Goal: Task Accomplishment & Management: Use online tool/utility

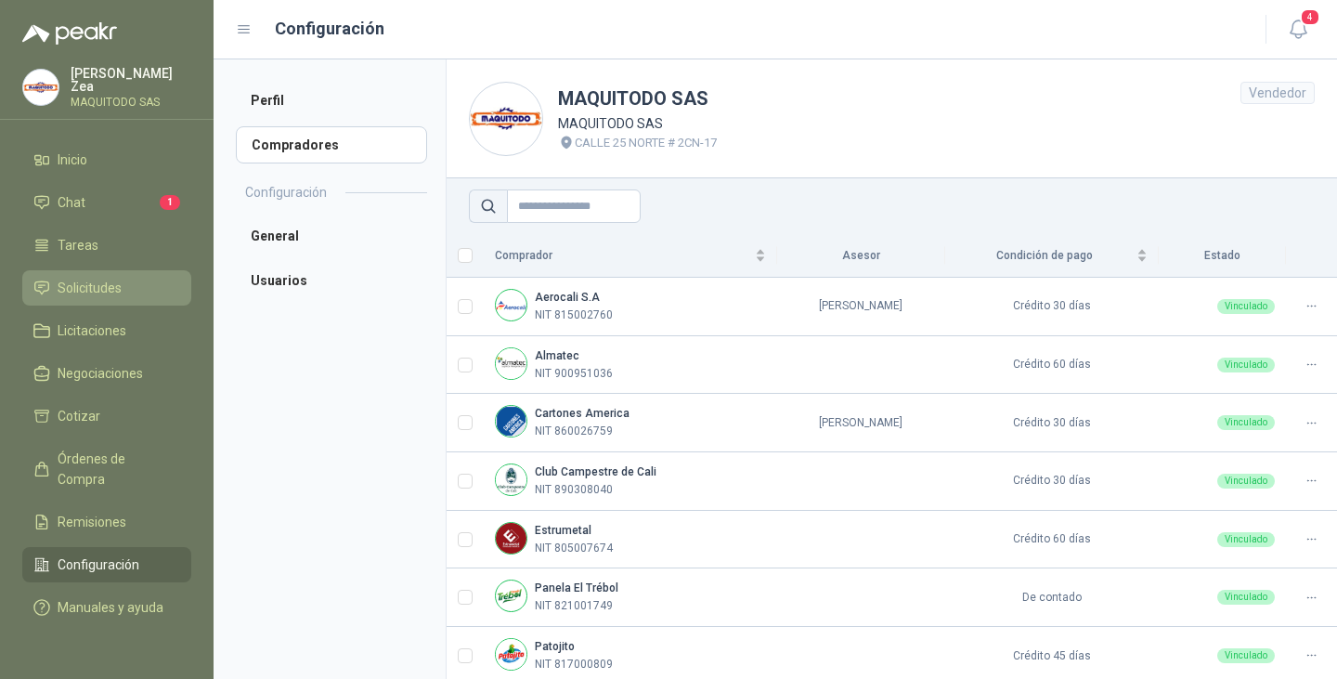
click at [72, 278] on span "Solicitudes" at bounding box center [90, 288] width 64 height 20
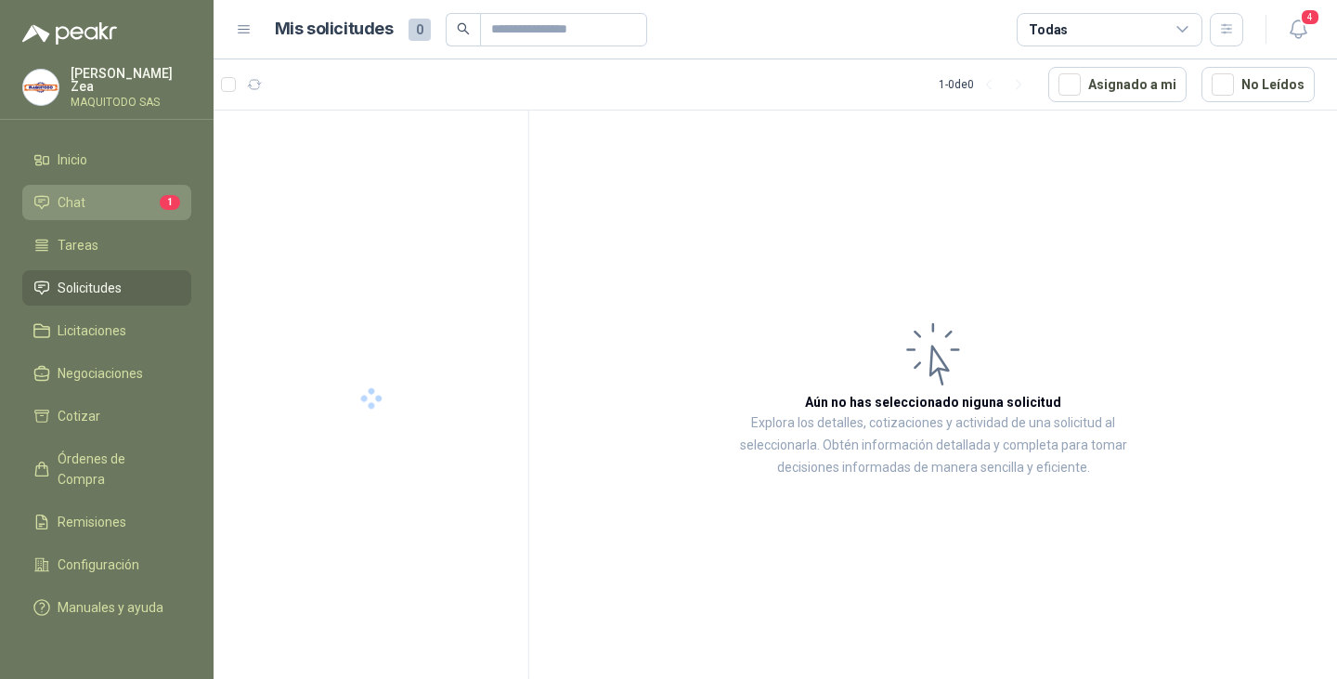
click at [79, 211] on link "Chat 1" at bounding box center [106, 202] width 169 height 35
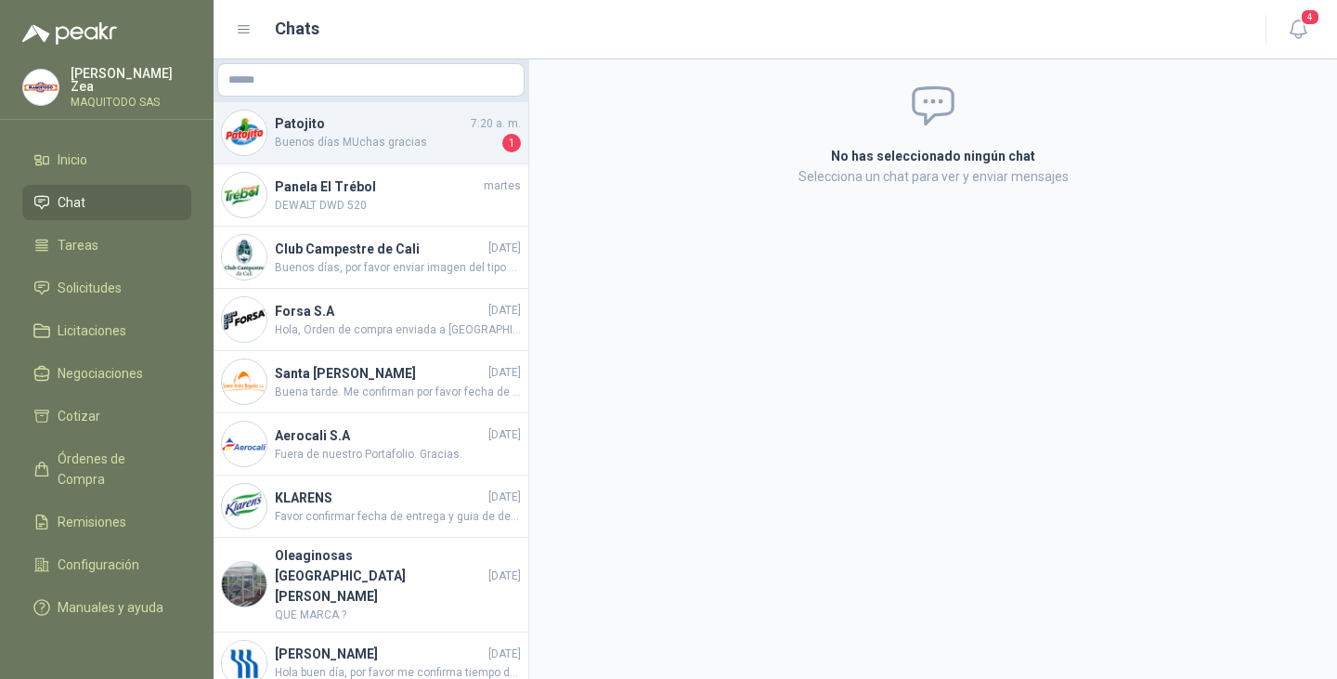
click at [381, 144] on span "Buenos días MUchas gracias" at bounding box center [387, 143] width 224 height 19
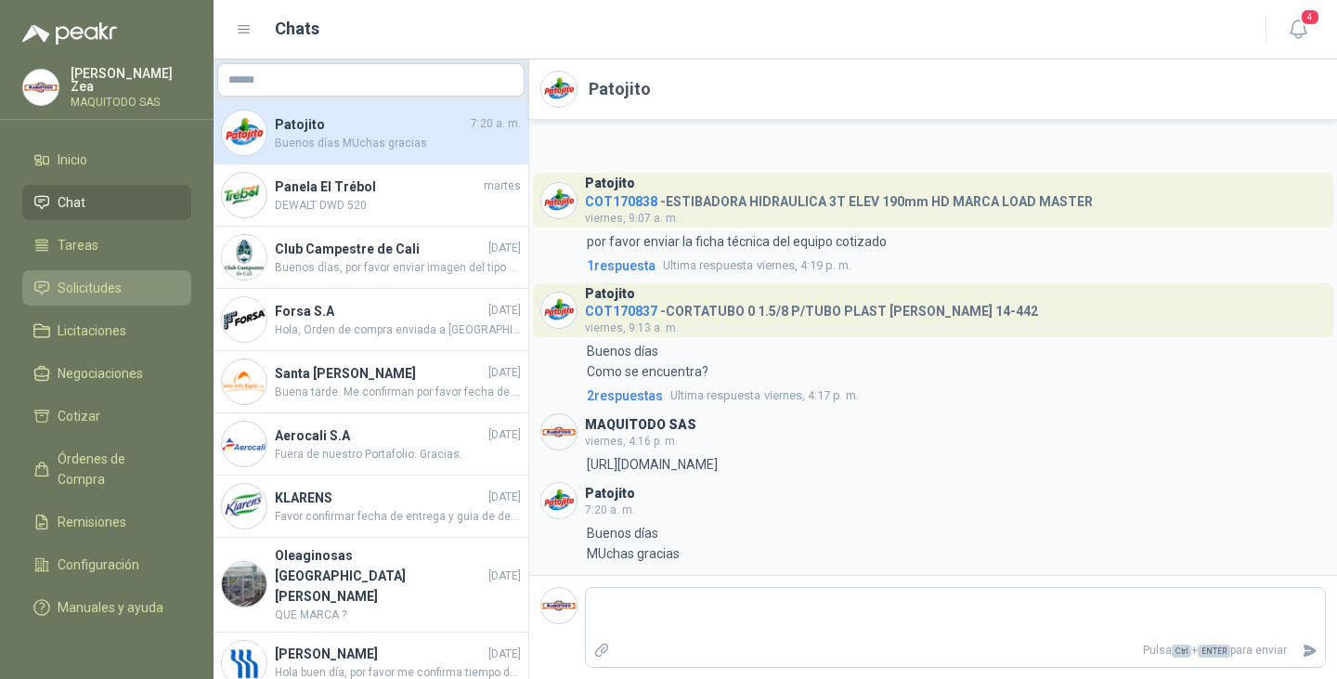
click at [86, 286] on span "Solicitudes" at bounding box center [90, 288] width 64 height 20
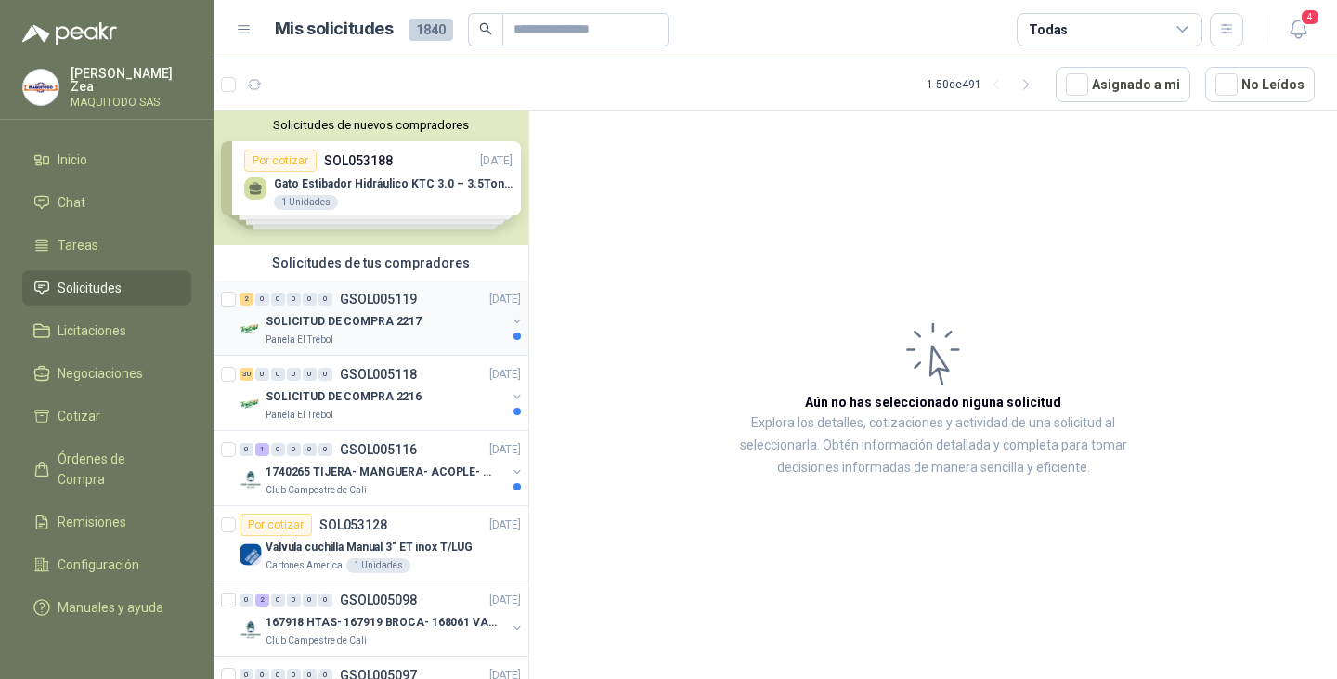
click at [425, 313] on div "SOLICITUD DE COMPRA 2217" at bounding box center [385, 321] width 240 height 22
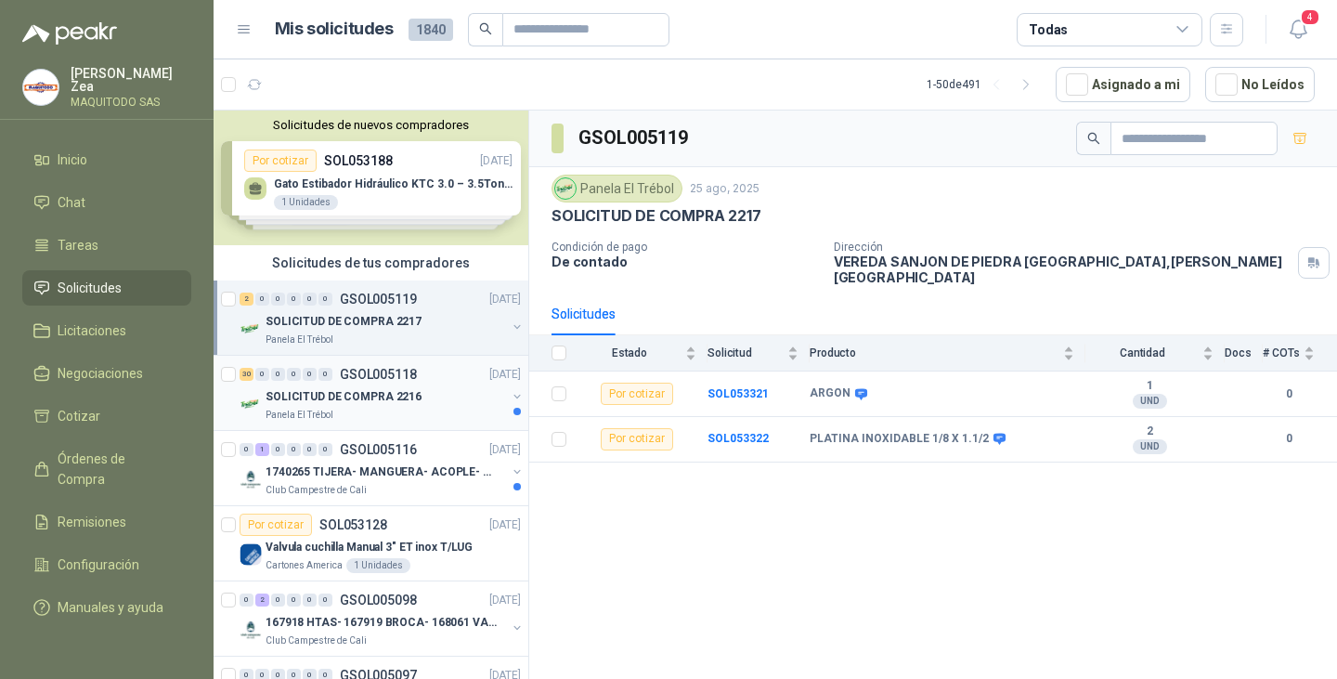
click at [350, 385] on div "SOLICITUD DE COMPRA 2216" at bounding box center [385, 396] width 240 height 22
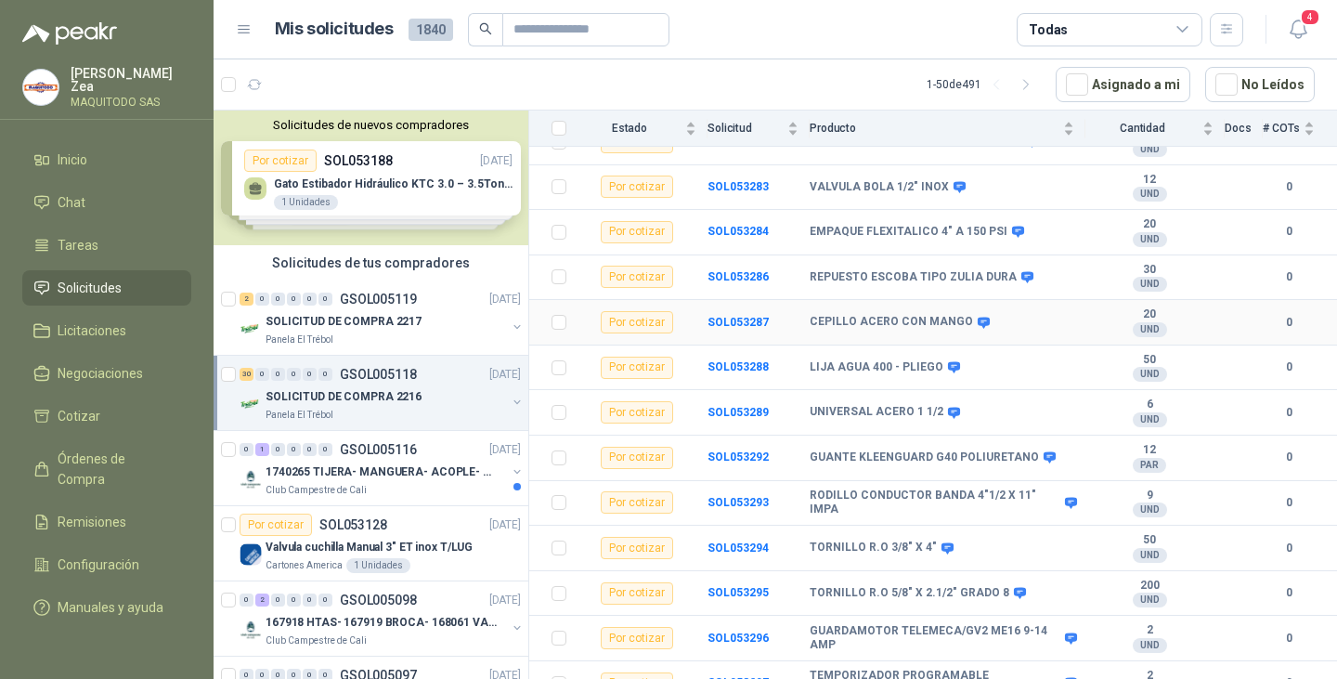
scroll to position [371, 0]
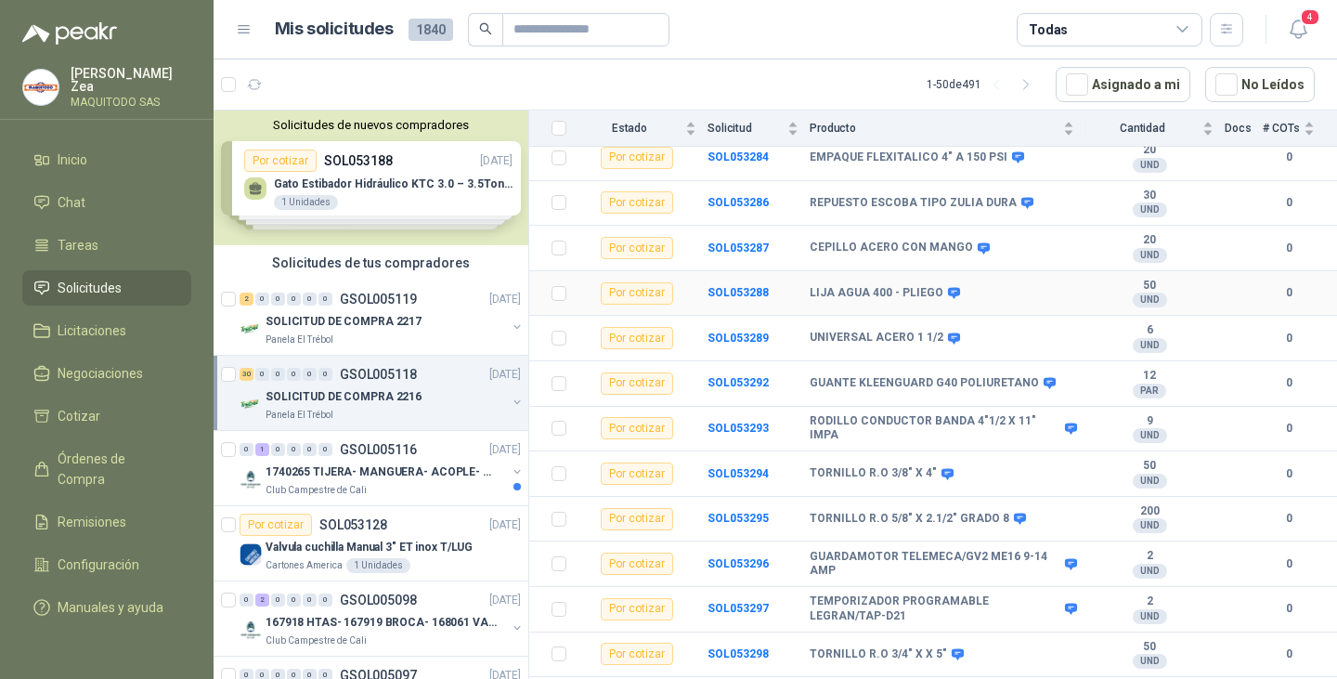
click at [631, 292] on div "Por cotizar" at bounding box center [637, 293] width 72 height 22
click at [625, 284] on div "Por cotizar" at bounding box center [637, 293] width 72 height 22
click at [731, 286] on b "SOL053288" at bounding box center [737, 292] width 61 height 13
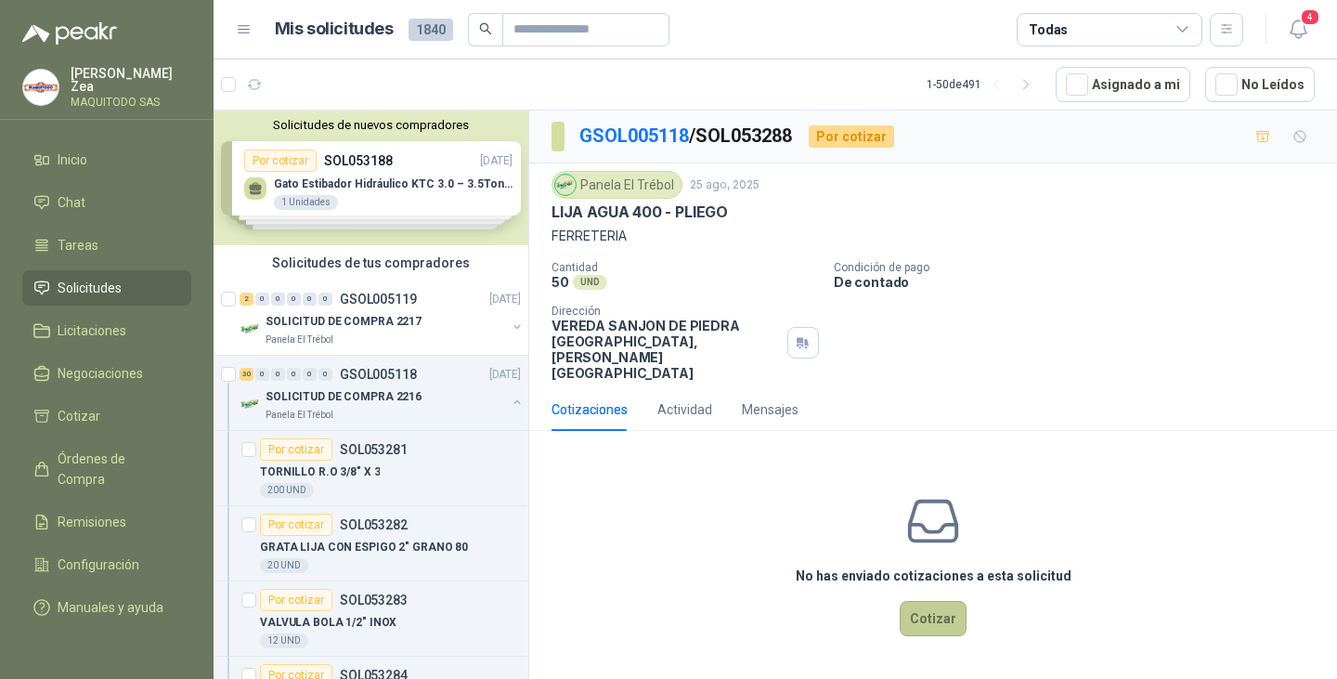
click at [939, 601] on button "Cotizar" at bounding box center [933, 618] width 67 height 35
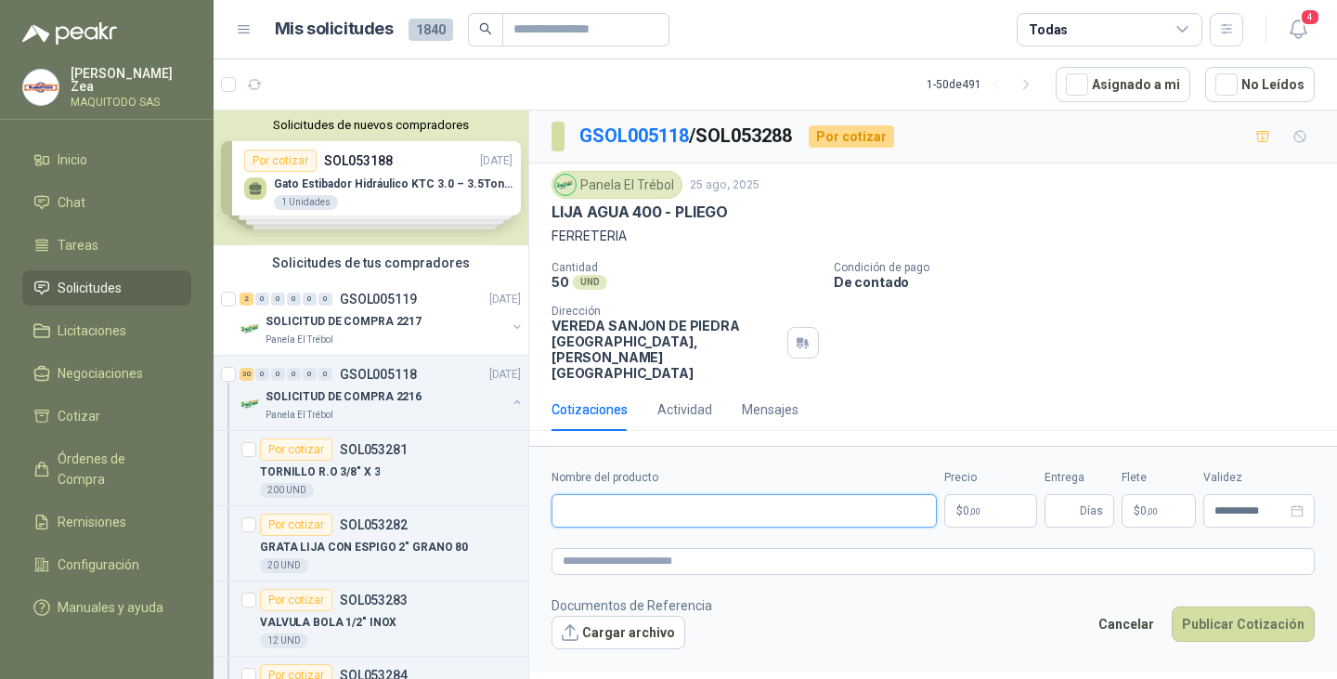
click at [651, 494] on input "Nombre del producto" at bounding box center [743, 510] width 385 height 33
paste input "**********"
type input "**********"
click at [957, 494] on p "$ 0 ,00" at bounding box center [990, 510] width 93 height 33
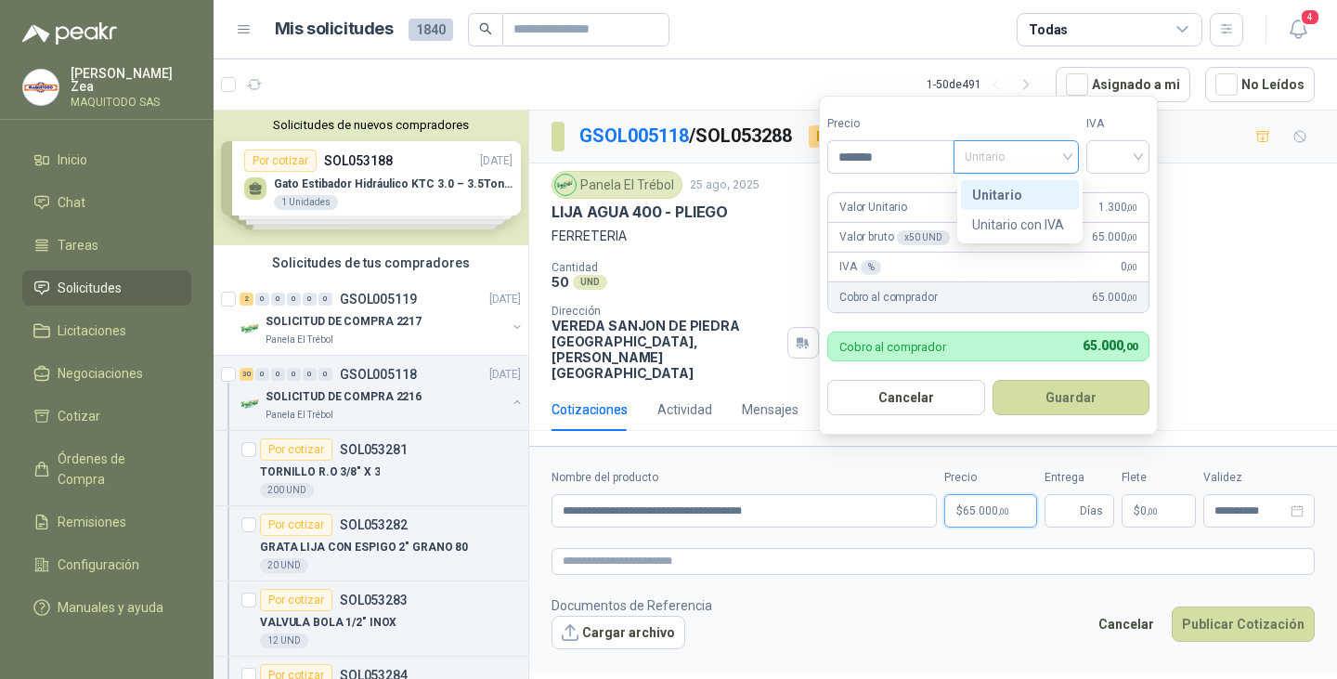
click at [993, 155] on span "Unitario" at bounding box center [1015, 157] width 103 height 28
type input "*******"
drag, startPoint x: 1037, startPoint y: 224, endPoint x: 1101, endPoint y: 186, distance: 74.5
click at [1038, 225] on div "Unitario con IVA" at bounding box center [1020, 224] width 96 height 20
click at [1133, 151] on input "search" at bounding box center [1117, 155] width 41 height 28
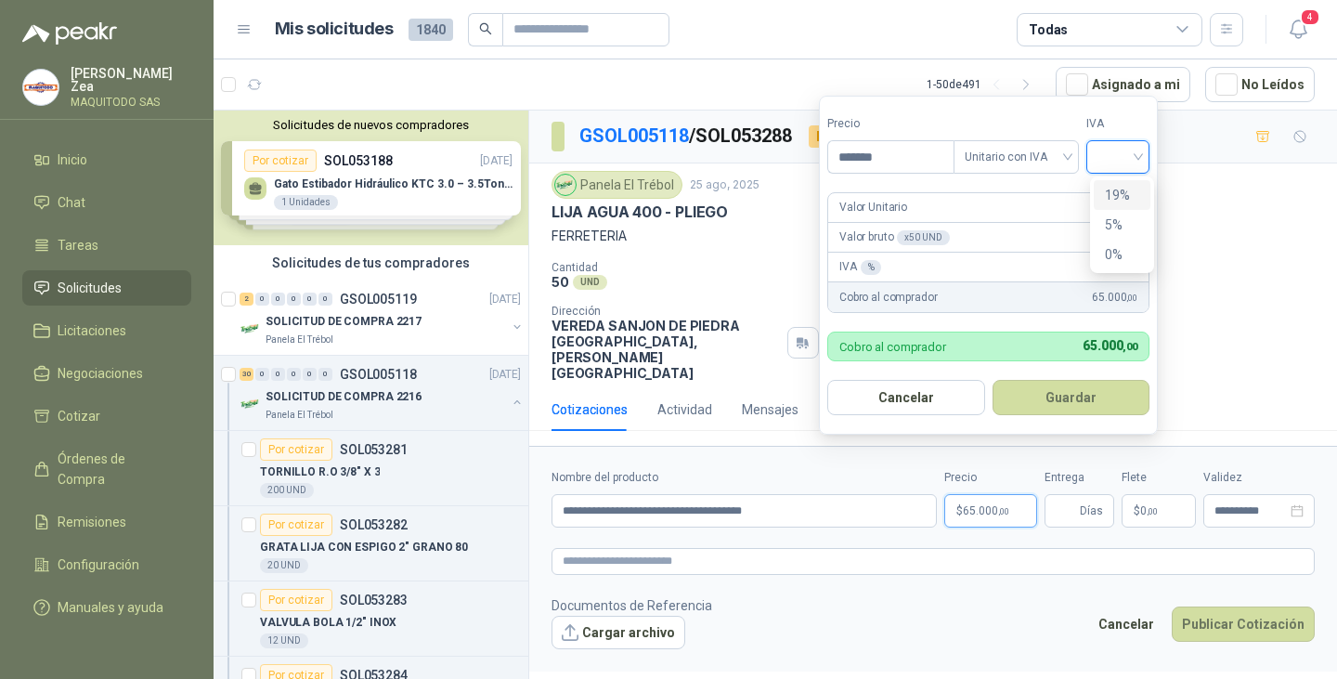
click at [1129, 192] on div "19%" at bounding box center [1122, 195] width 34 height 20
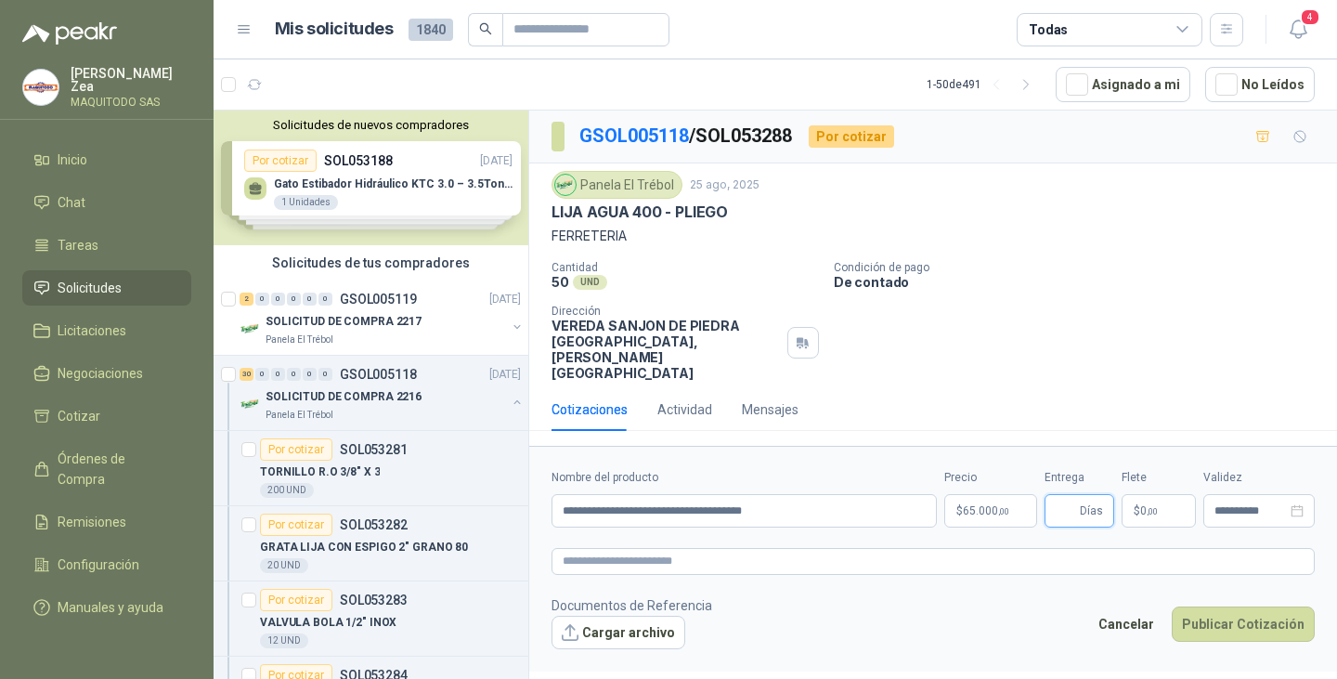
drag, startPoint x: 1063, startPoint y: 482, endPoint x: 1075, endPoint y: 479, distance: 12.4
click at [1063, 495] on input "Entrega" at bounding box center [1065, 511] width 20 height 32
type input "*"
click at [1222, 606] on button "Publicar Cotización" at bounding box center [1242, 623] width 143 height 35
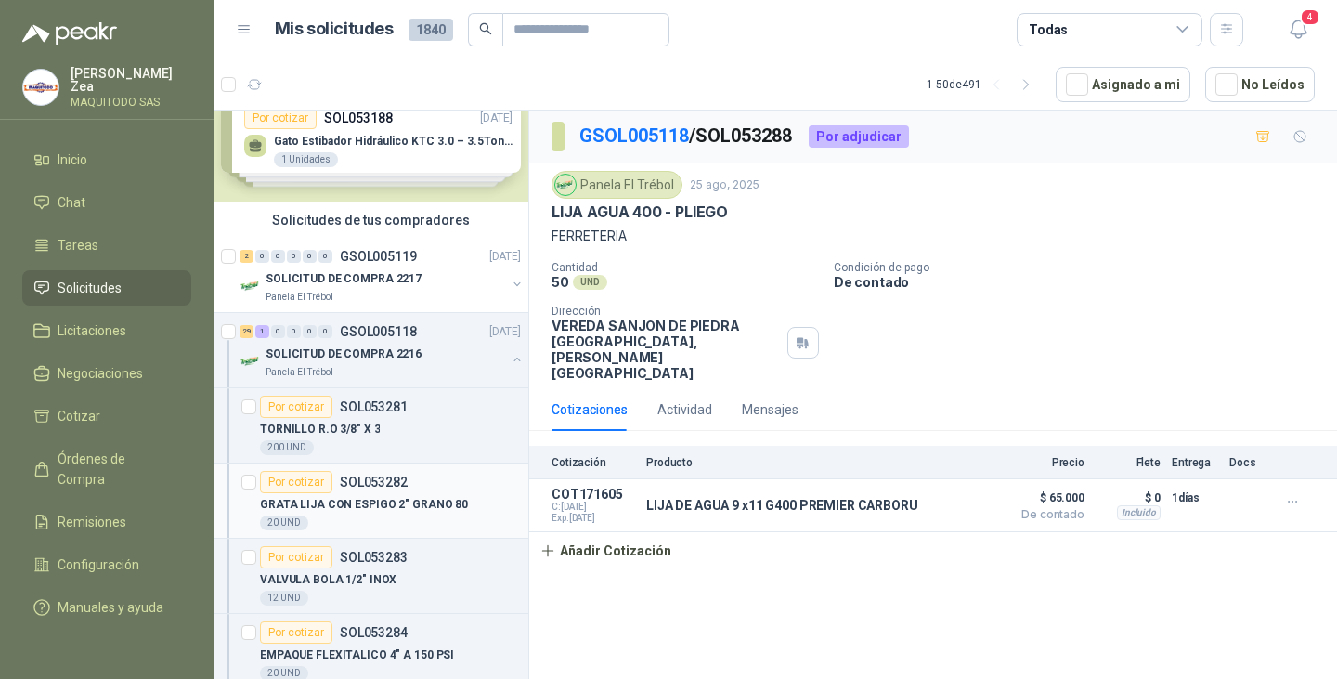
scroll to position [93, 0]
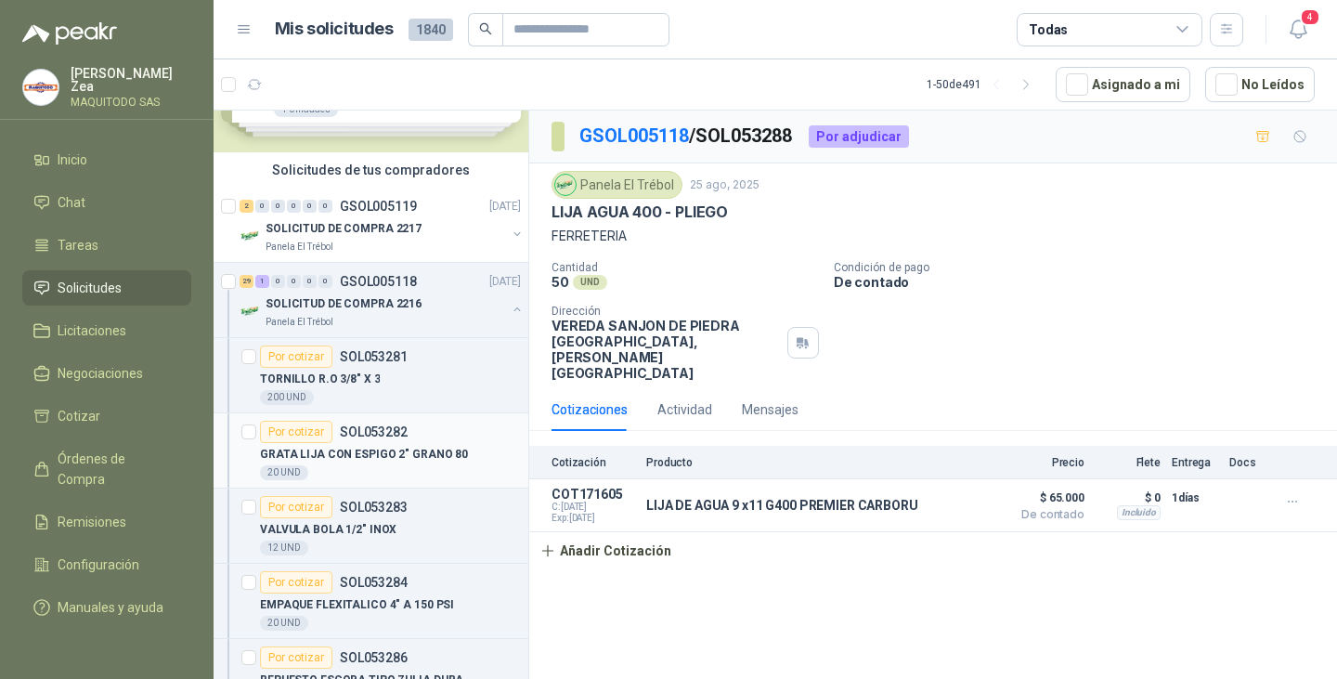
click at [302, 431] on div "Por cotizar" at bounding box center [296, 432] width 72 height 22
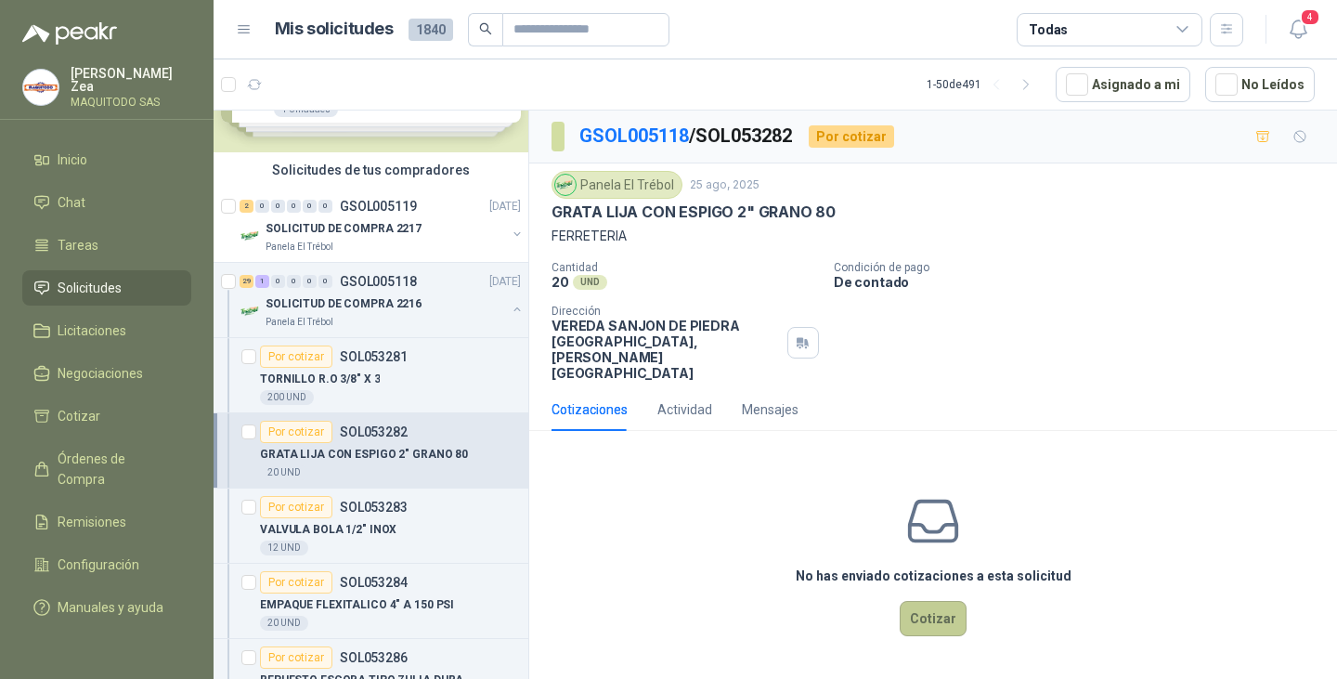
click at [920, 601] on button "Cotizar" at bounding box center [933, 618] width 67 height 35
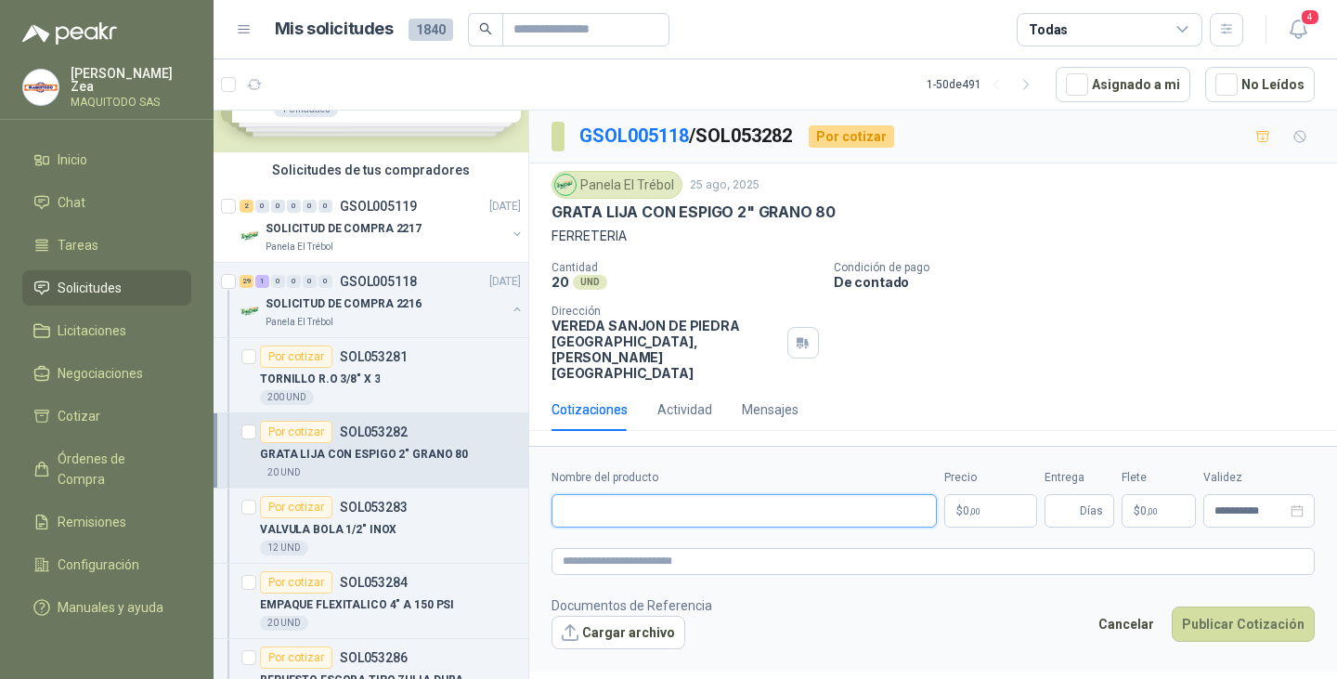
click at [759, 494] on input "Nombre del producto" at bounding box center [743, 510] width 385 height 33
paste input "**********"
type input "**********"
click at [982, 494] on p "$ 0 ,00" at bounding box center [990, 510] width 93 height 33
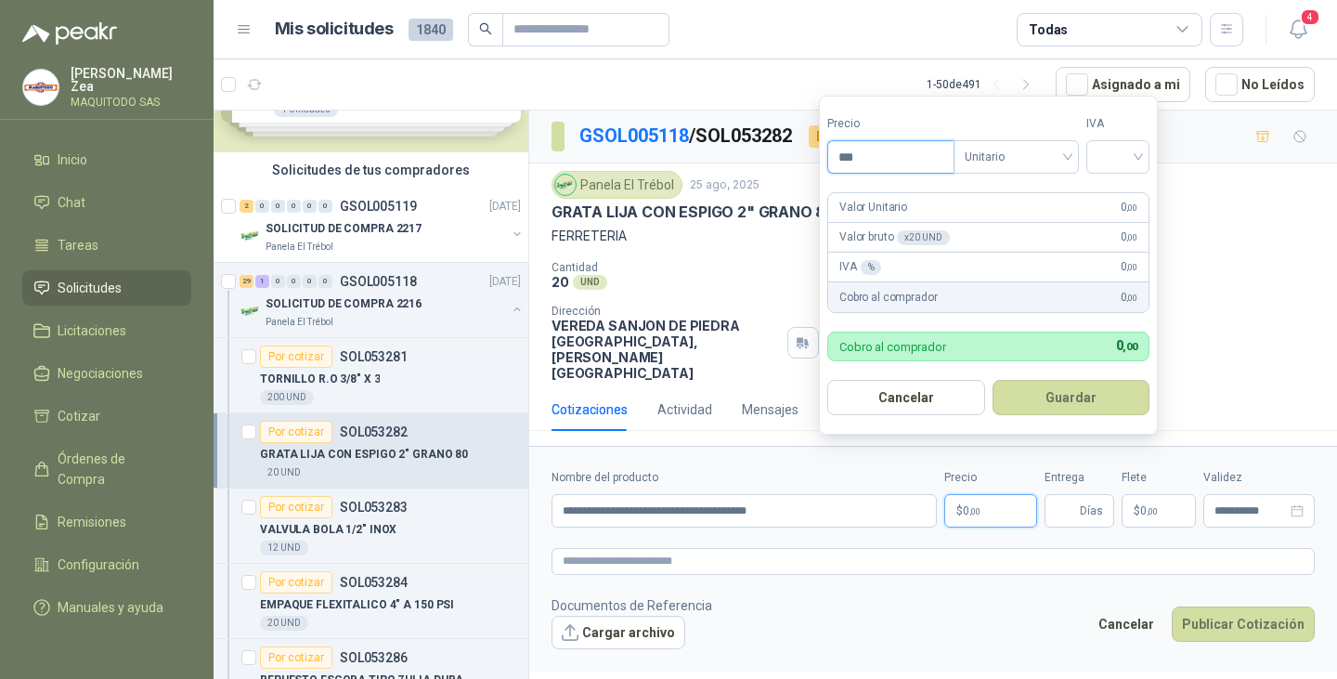
click at [890, 162] on input "***" at bounding box center [890, 157] width 125 height 32
type input "********"
click at [1075, 495] on input "Entrega" at bounding box center [1065, 511] width 20 height 32
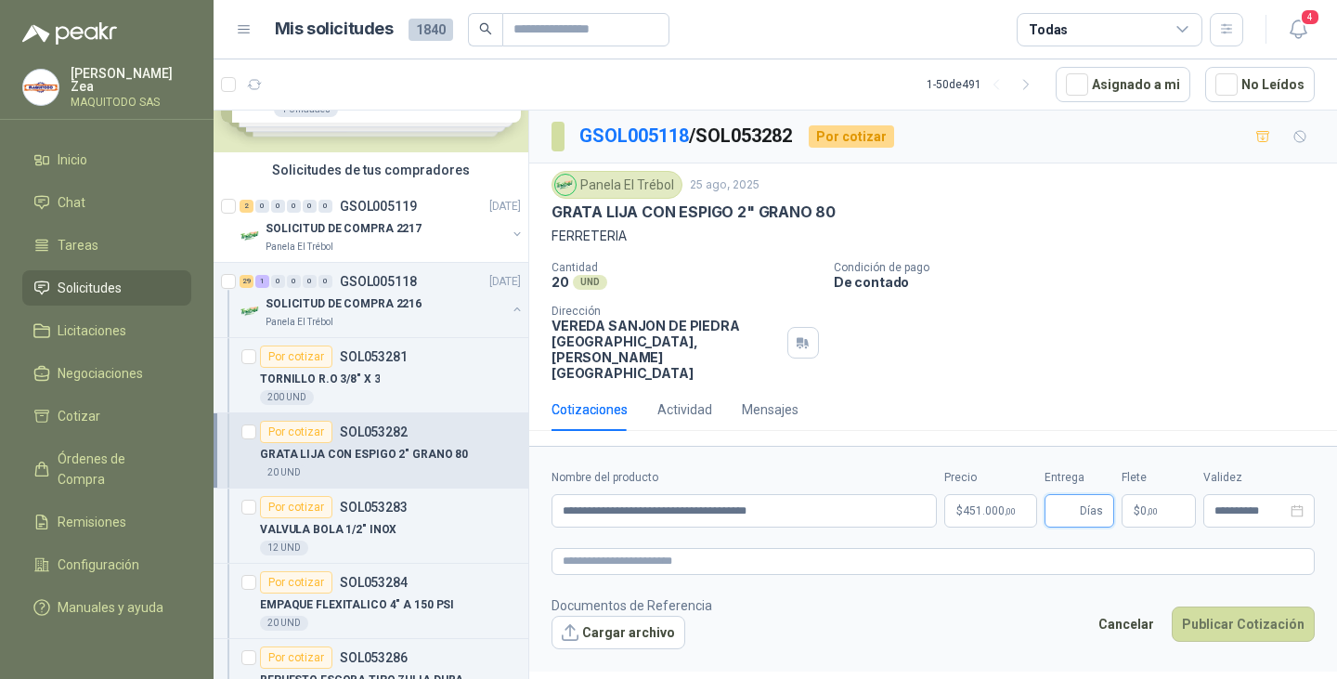
click at [1062, 495] on input "Entrega" at bounding box center [1065, 511] width 20 height 32
type input "*"
click at [1218, 606] on button "Publicar Cotización" at bounding box center [1242, 623] width 143 height 35
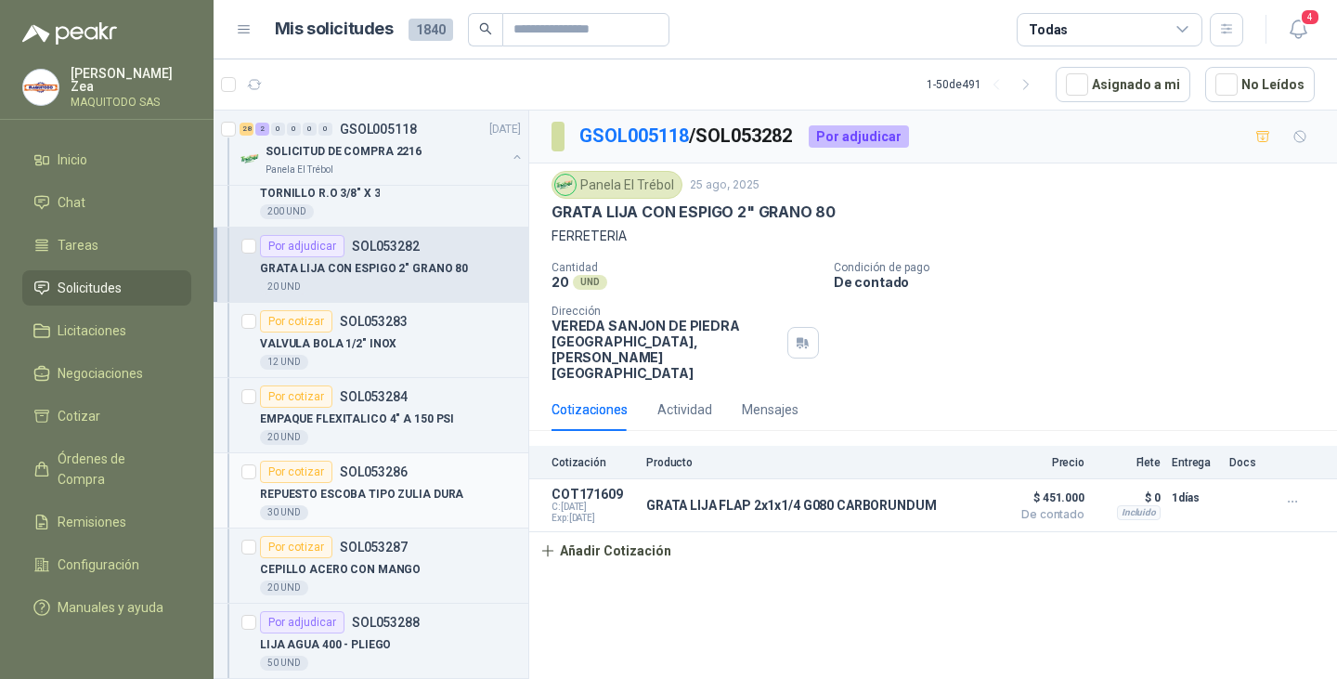
scroll to position [464, 0]
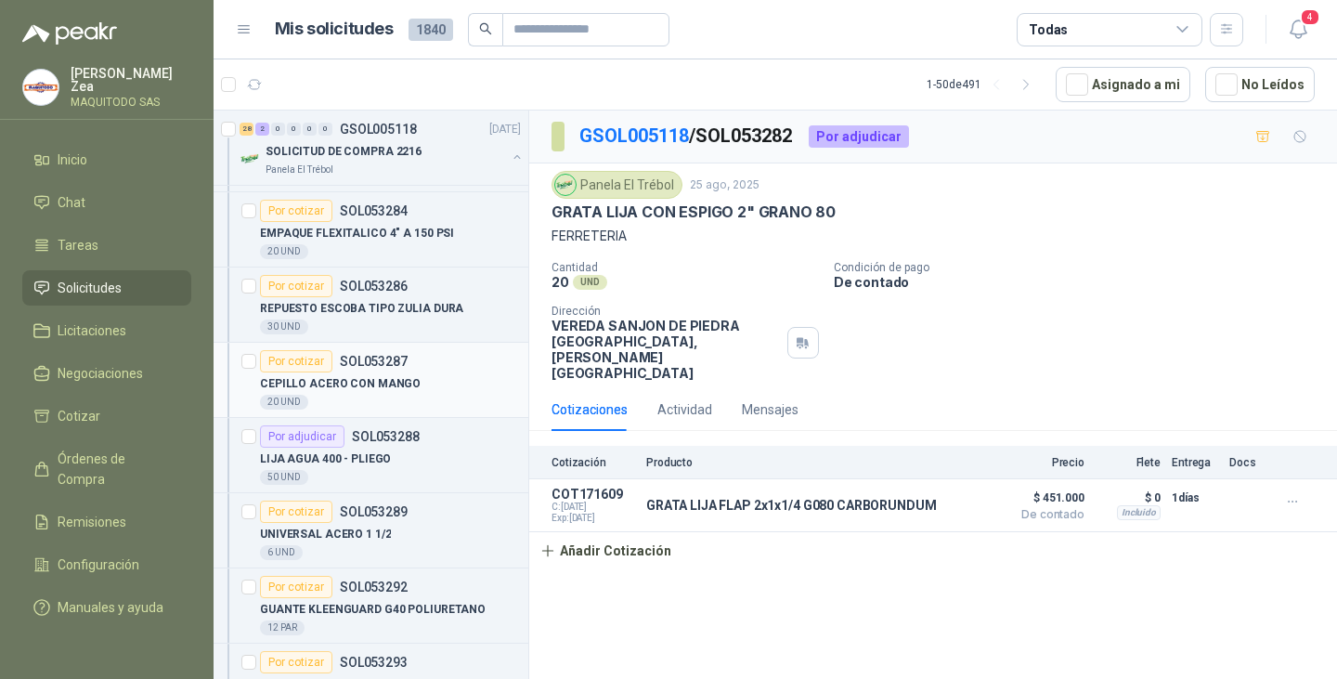
click at [310, 356] on div "Por cotizar" at bounding box center [296, 361] width 72 height 22
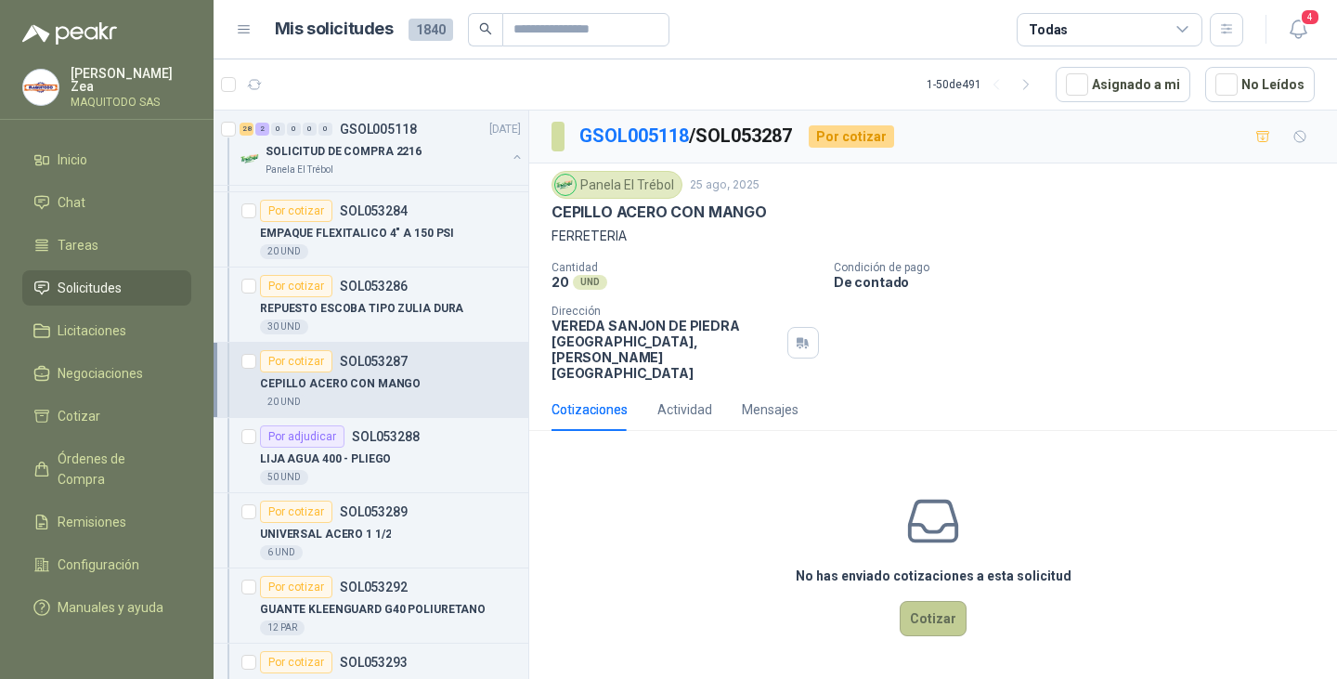
click at [931, 601] on button "Cotizar" at bounding box center [933, 618] width 67 height 35
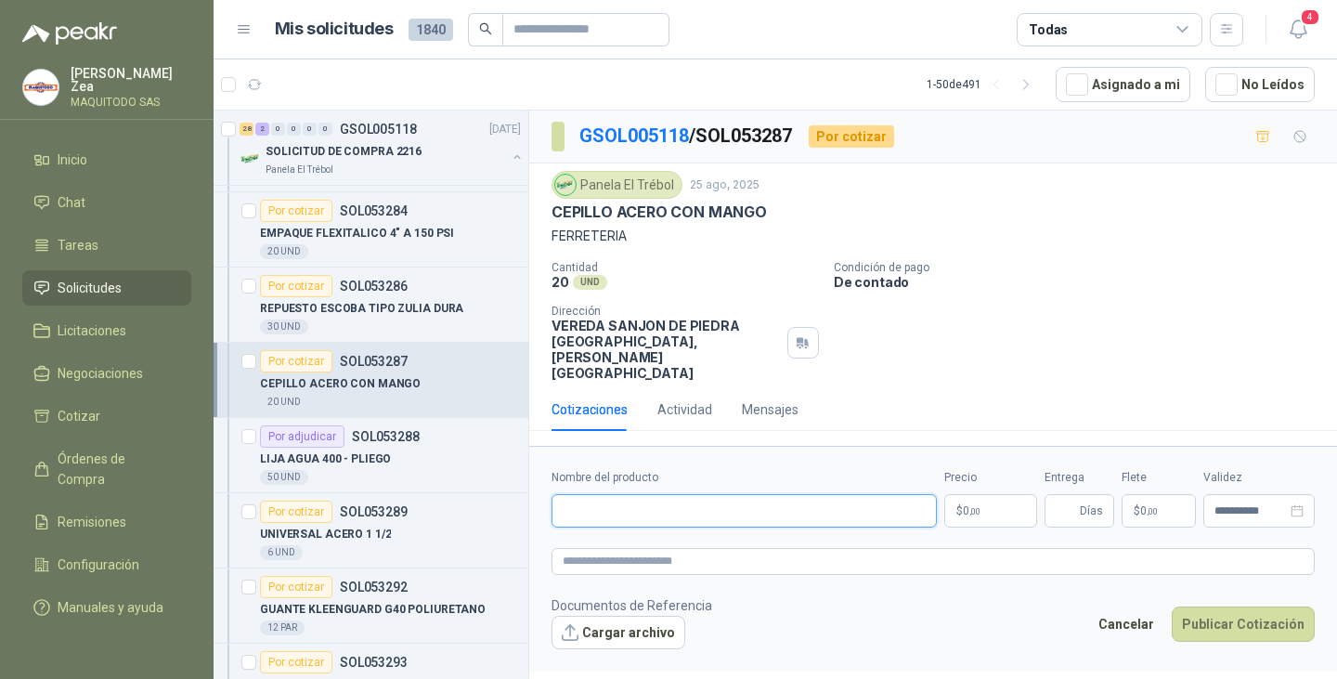
click at [809, 494] on input "Nombre del producto" at bounding box center [743, 510] width 385 height 33
paste input "**********"
click at [773, 494] on input "**********" at bounding box center [743, 510] width 385 height 33
type input "**********"
click at [1007, 494] on p "$ 0 ,00" at bounding box center [990, 510] width 93 height 33
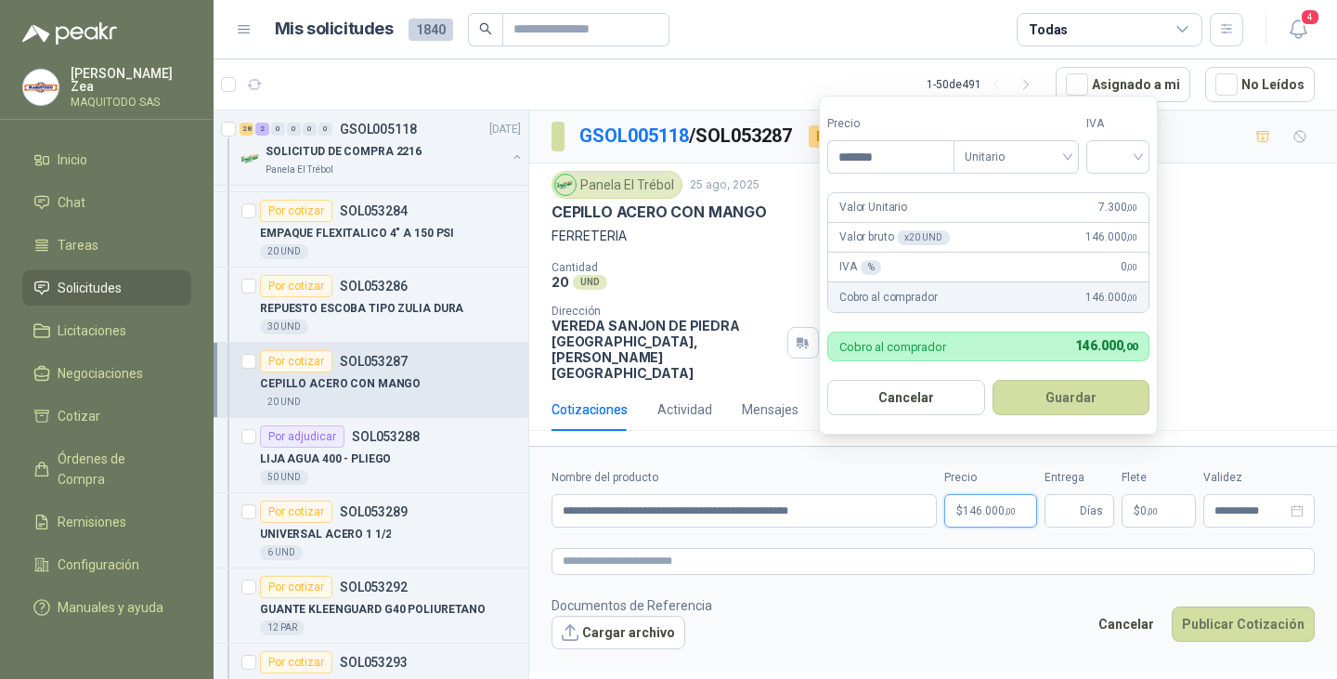
type input "*******"
drag, startPoint x: 1031, startPoint y: 399, endPoint x: 1086, endPoint y: 421, distance: 58.8
click at [1036, 402] on button "Guardar" at bounding box center [1074, 397] width 160 height 35
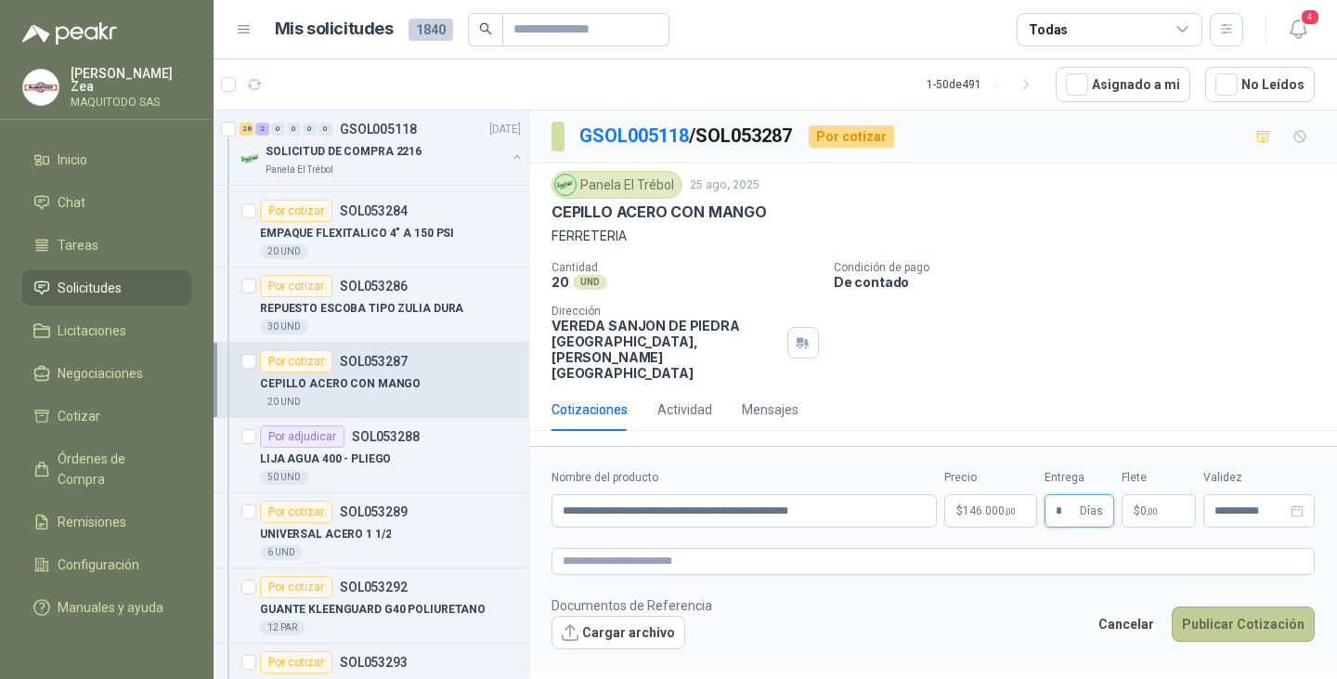
type input "*"
click at [1243, 606] on button "Publicar Cotización" at bounding box center [1242, 623] width 143 height 35
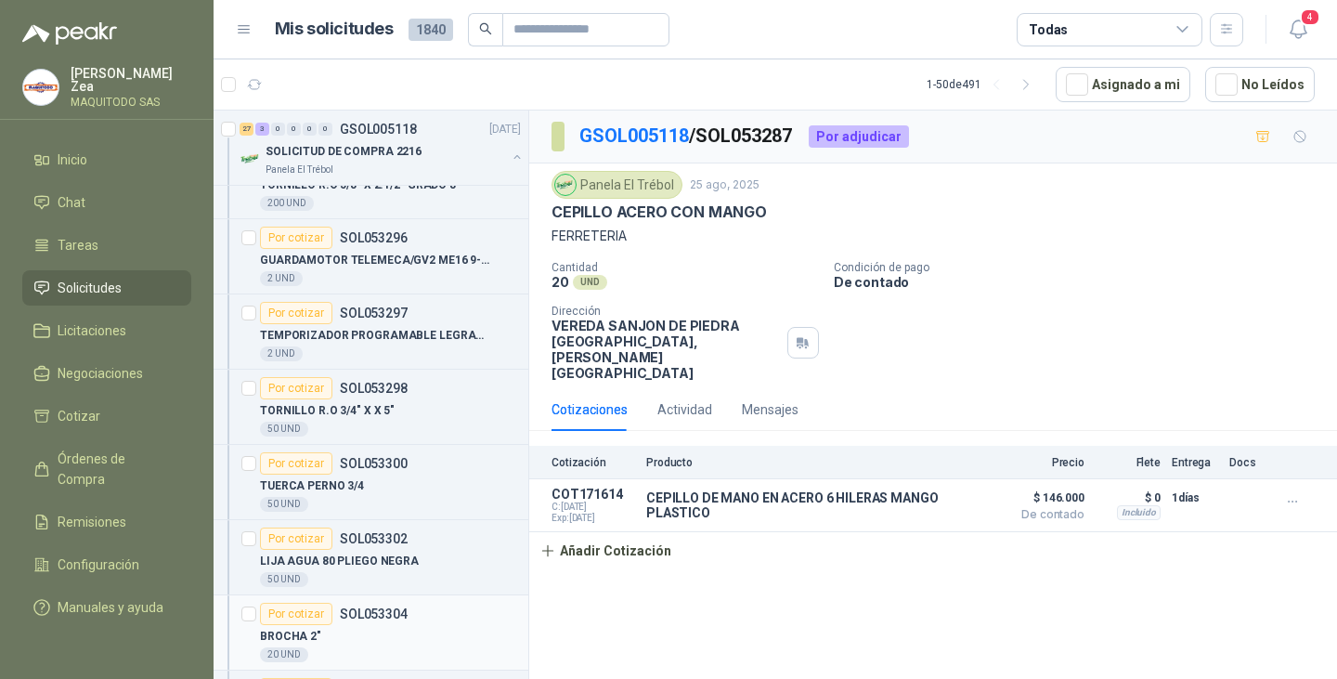
scroll to position [1392, 0]
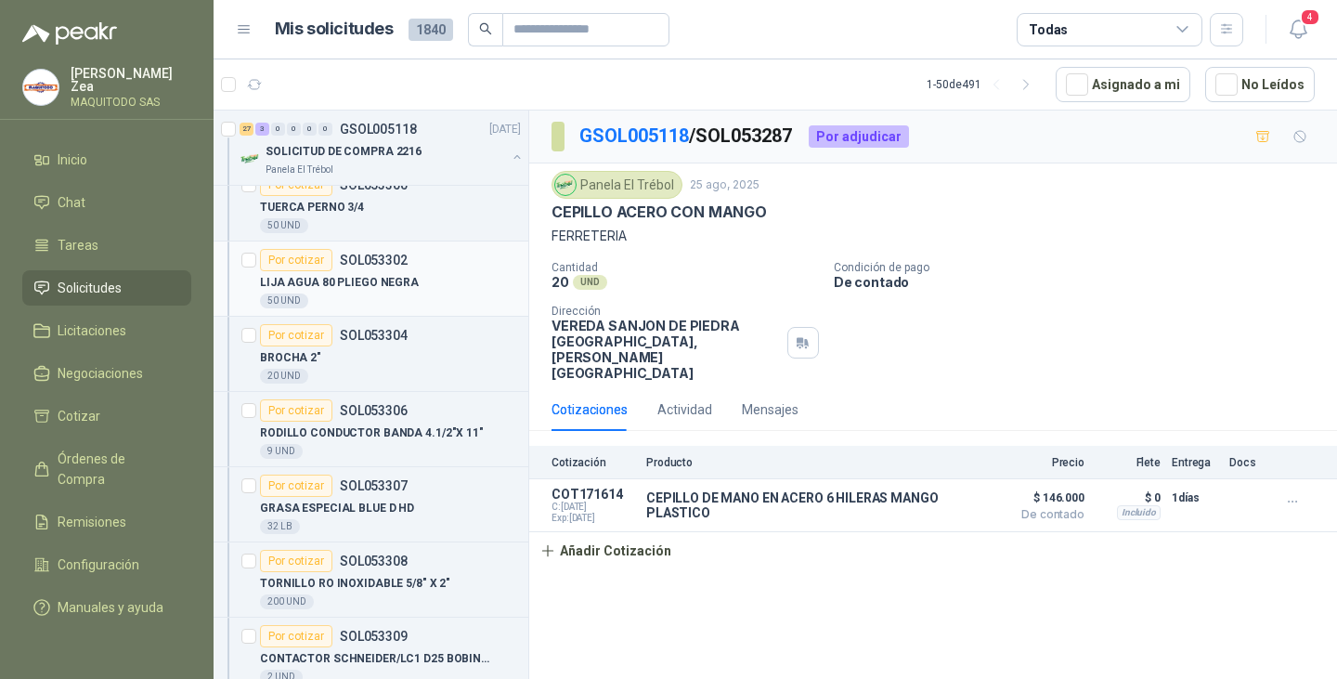
click at [316, 260] on div "Por cotizar" at bounding box center [296, 260] width 72 height 22
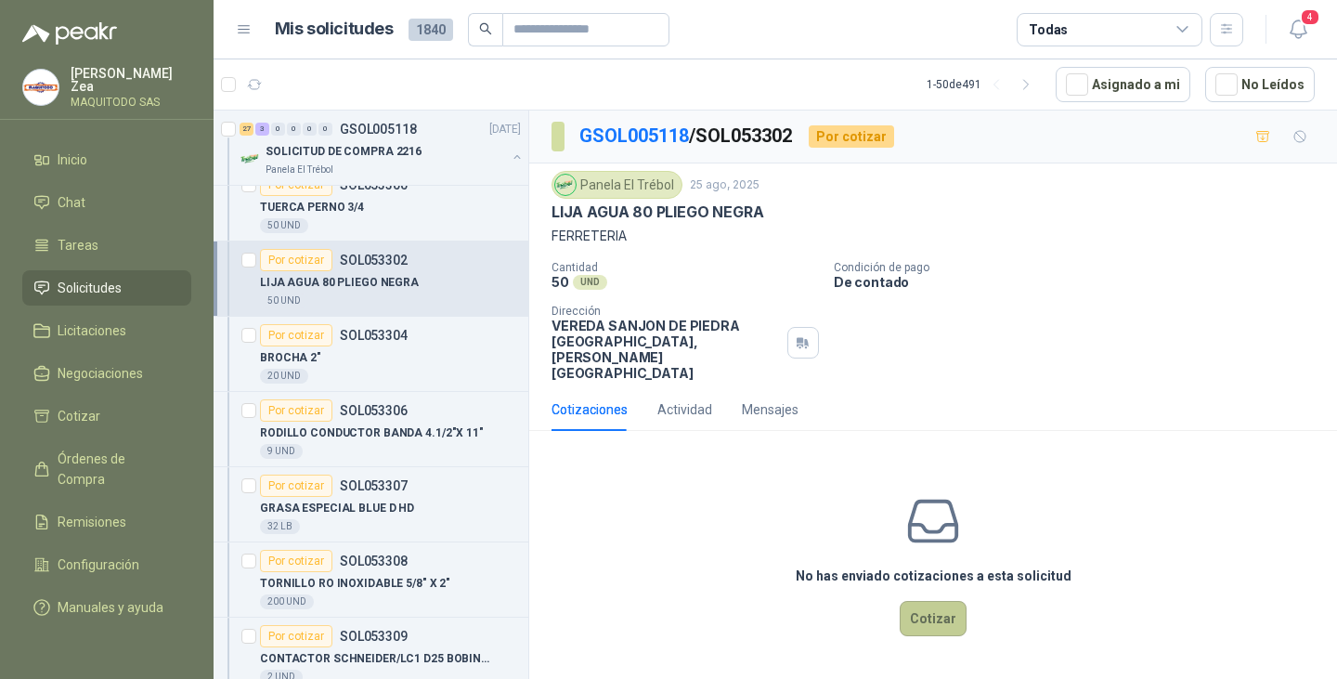
click at [946, 601] on button "Cotizar" at bounding box center [933, 618] width 67 height 35
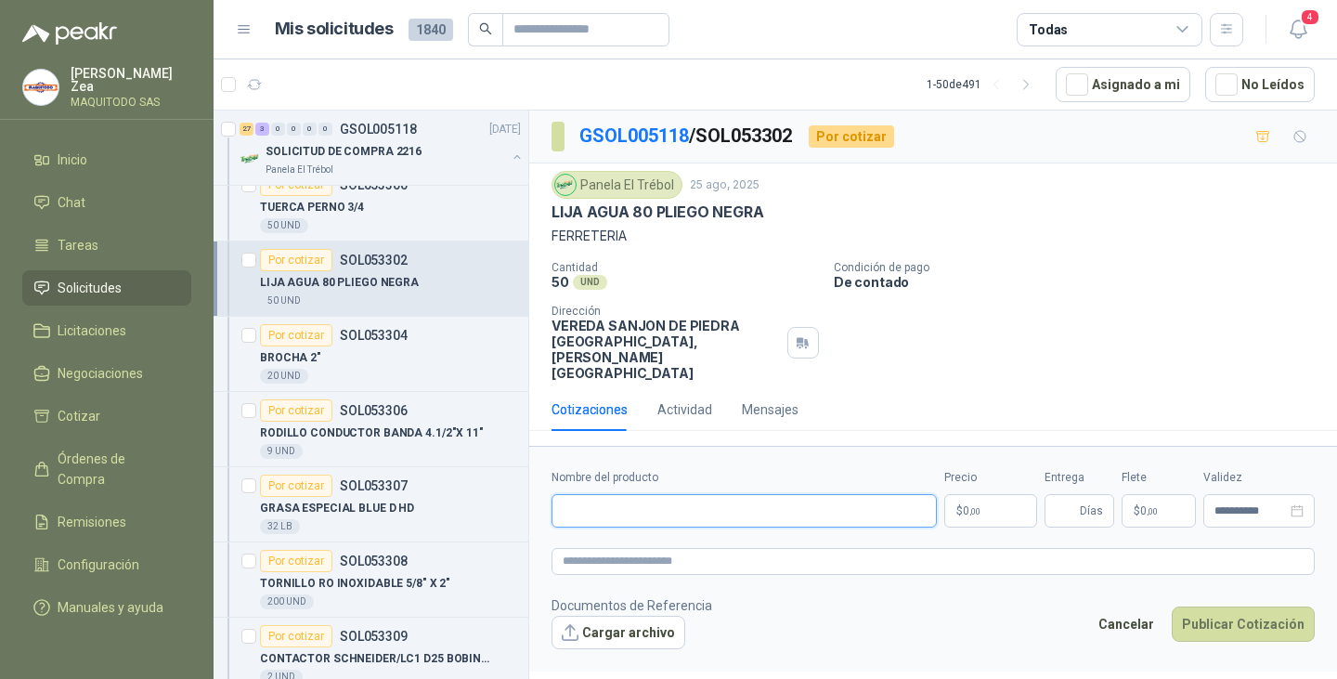
click at [789, 494] on input "Nombre del producto" at bounding box center [743, 510] width 385 height 33
paste input "**********"
type input "**********"
click at [980, 506] on span ",00" at bounding box center [974, 511] width 11 height 10
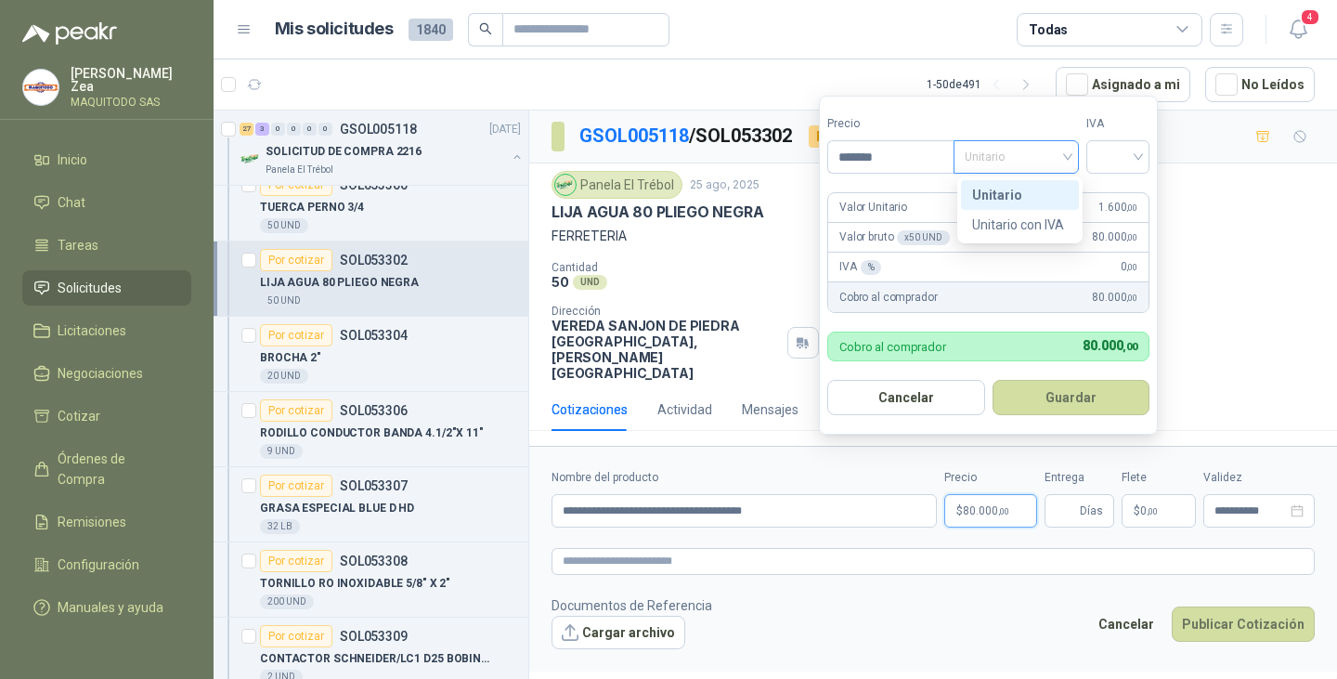
click at [1004, 163] on span "Unitario" at bounding box center [1015, 157] width 103 height 28
type input "*******"
click at [1000, 187] on div "Unitario" at bounding box center [1020, 195] width 118 height 30
click at [1028, 161] on span "Unitario" at bounding box center [1015, 157] width 103 height 28
drag, startPoint x: 1019, startPoint y: 220, endPoint x: 1076, endPoint y: 193, distance: 62.7
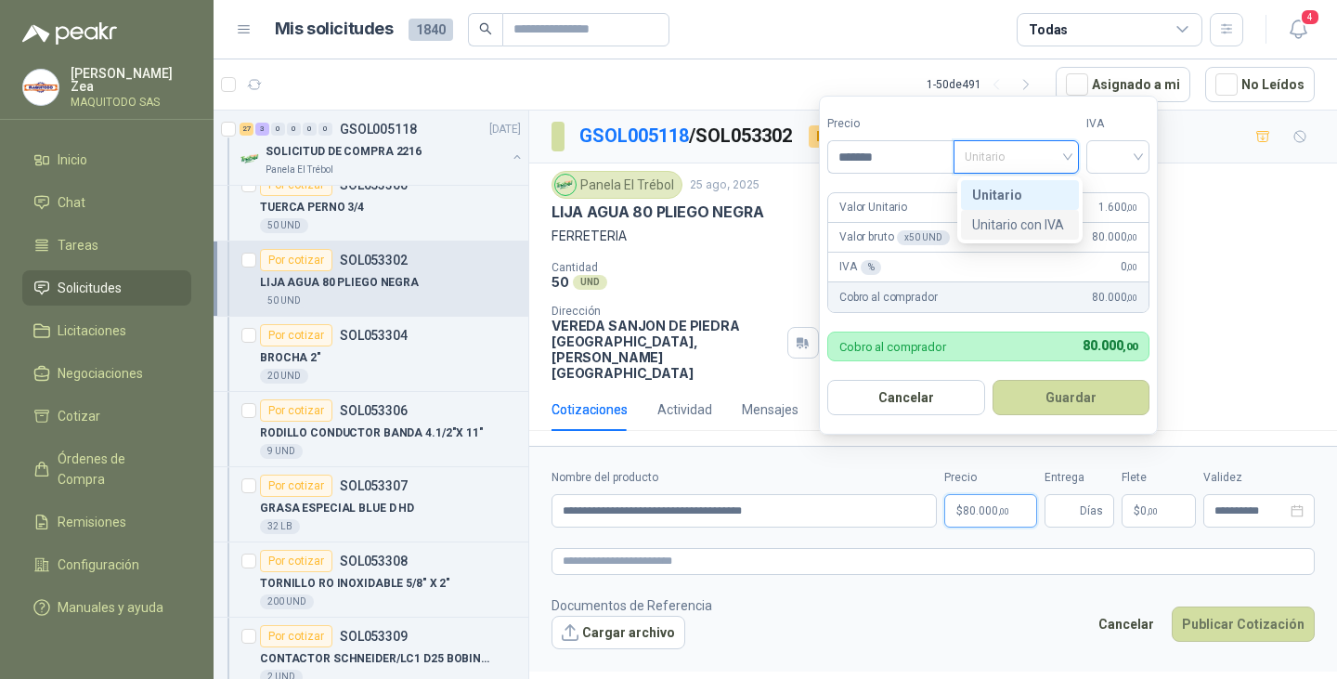
click at [1019, 220] on div "Unitario con IVA" at bounding box center [1020, 224] width 96 height 20
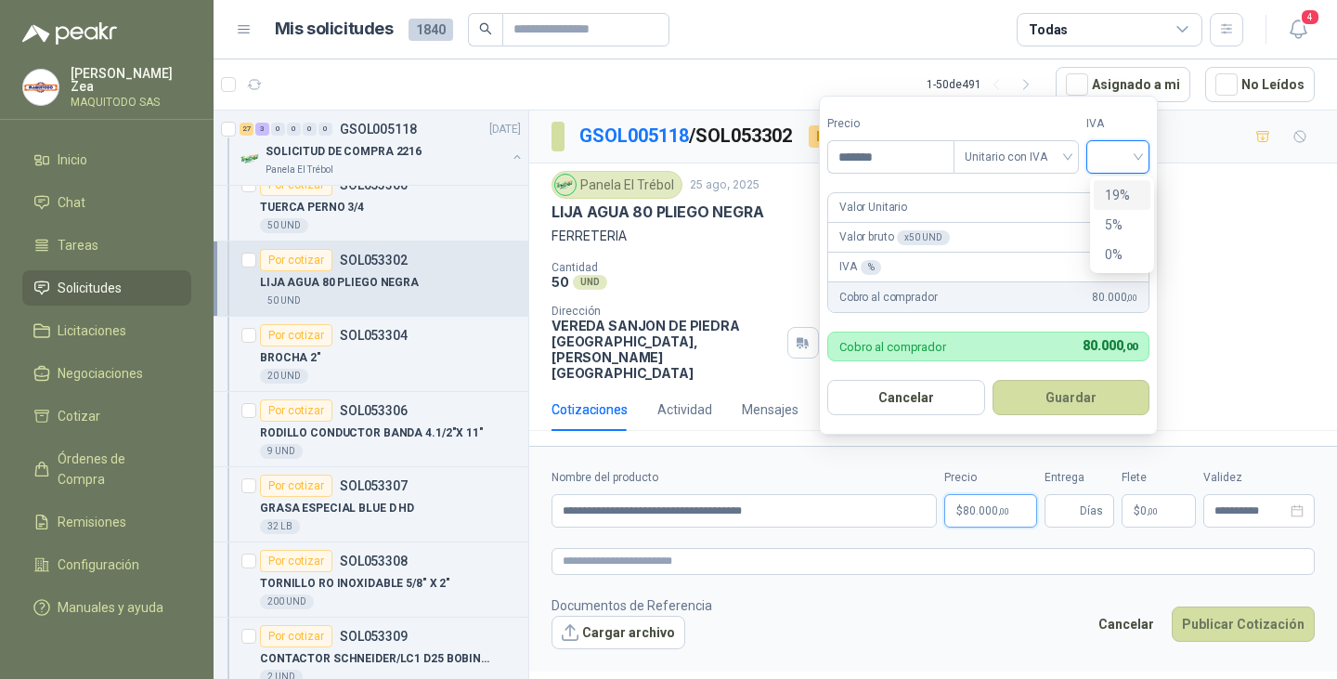
drag, startPoint x: 1131, startPoint y: 143, endPoint x: 1126, endPoint y: 153, distance: 11.2
click at [1131, 144] on input "search" at bounding box center [1117, 155] width 41 height 28
click at [1124, 197] on div "19%" at bounding box center [1122, 195] width 34 height 20
click at [1067, 395] on button "Guardar" at bounding box center [1074, 397] width 160 height 35
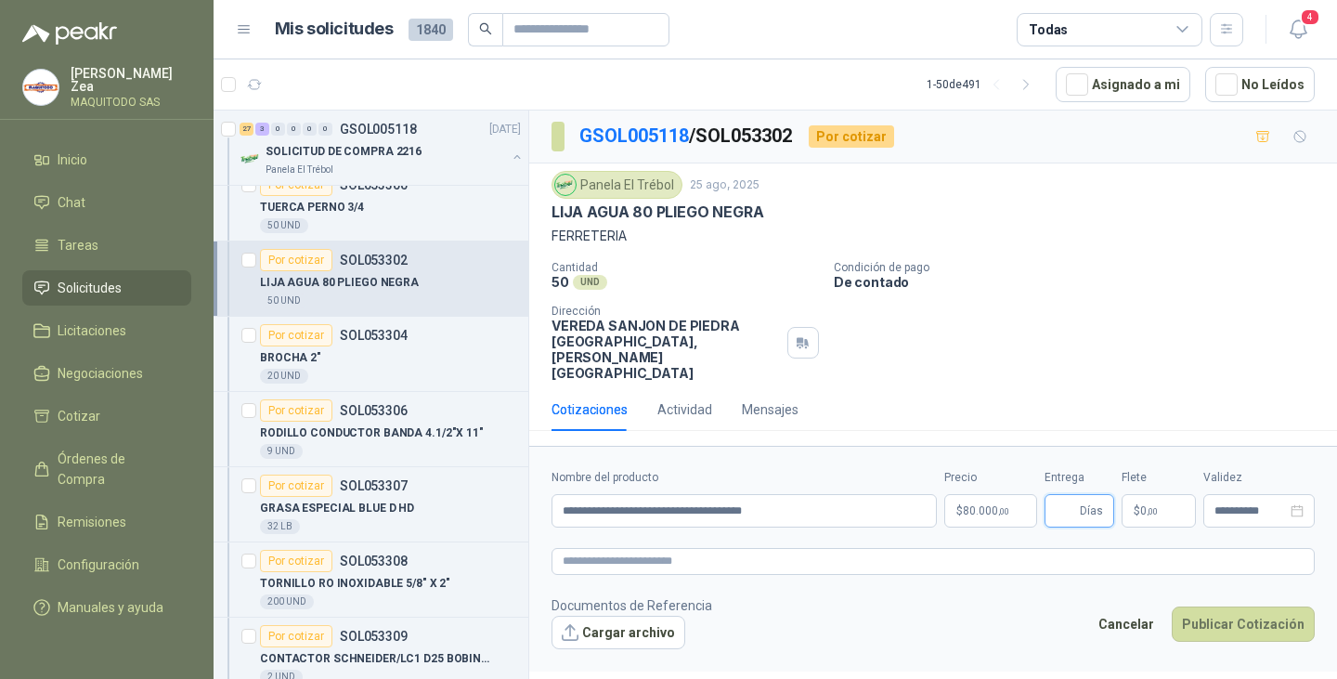
click at [1063, 495] on input "Entrega" at bounding box center [1065, 511] width 20 height 32
type input "*"
click at [1239, 606] on button "Publicar Cotización" at bounding box center [1242, 623] width 143 height 35
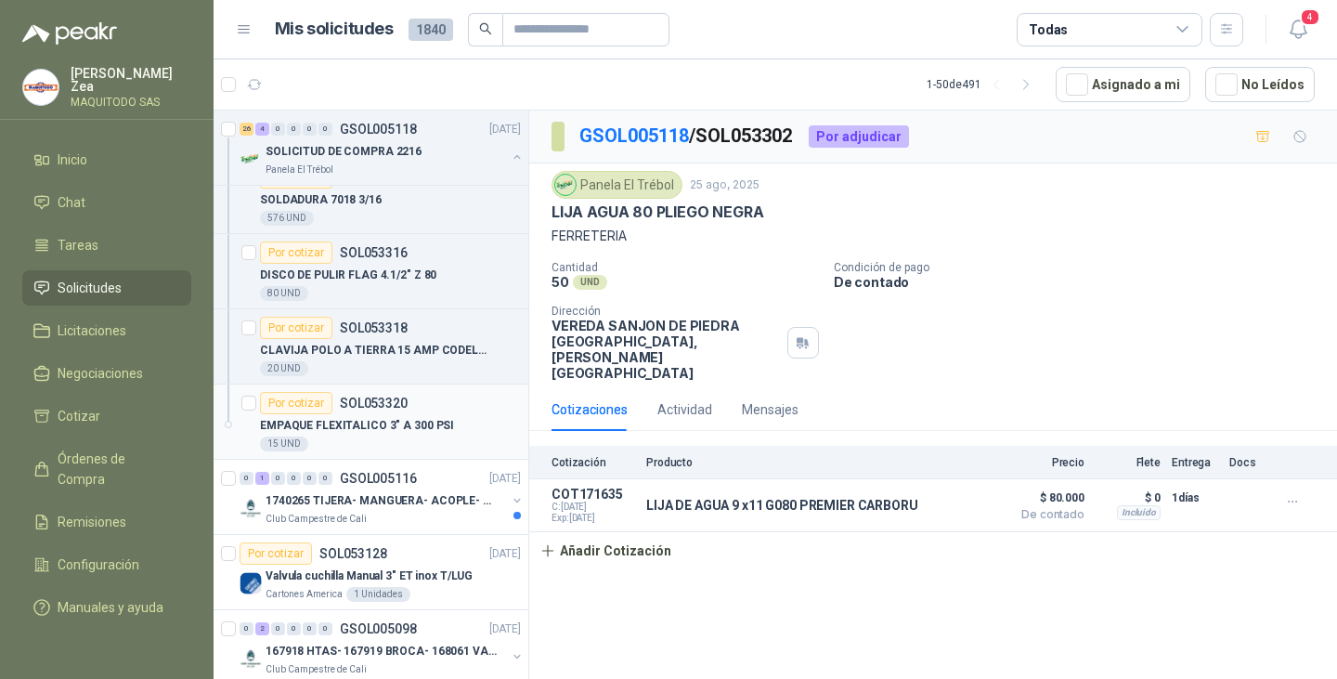
scroll to position [2228, 0]
click at [349, 199] on p "SOLDADURA 7018 3/16" at bounding box center [321, 199] width 122 height 18
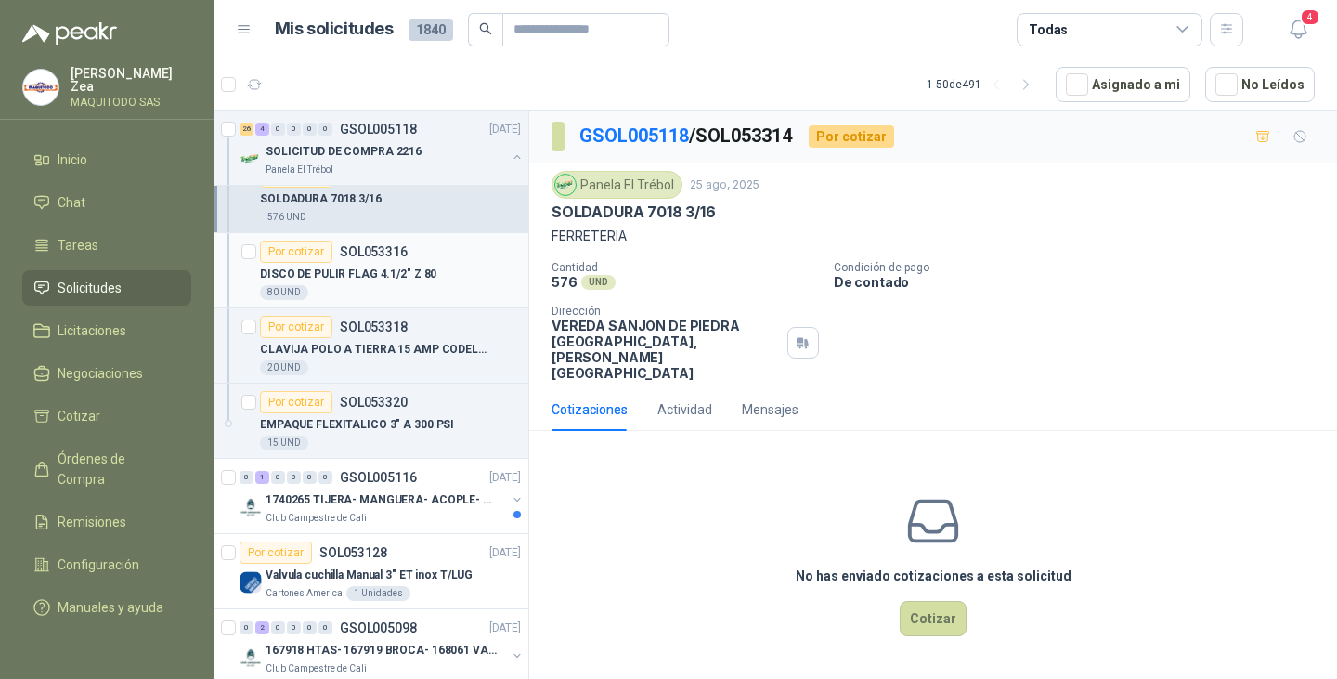
click at [416, 286] on div "80 UND" at bounding box center [390, 292] width 261 height 15
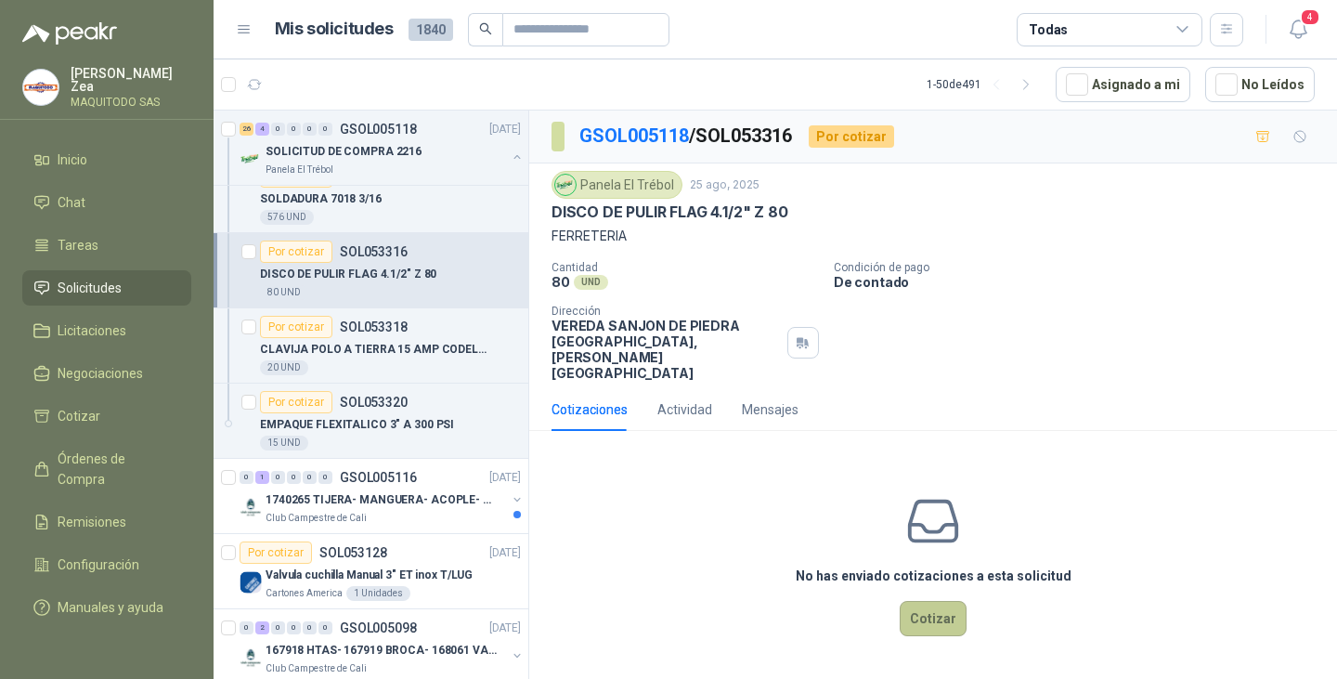
click at [915, 601] on button "Cotizar" at bounding box center [933, 618] width 67 height 35
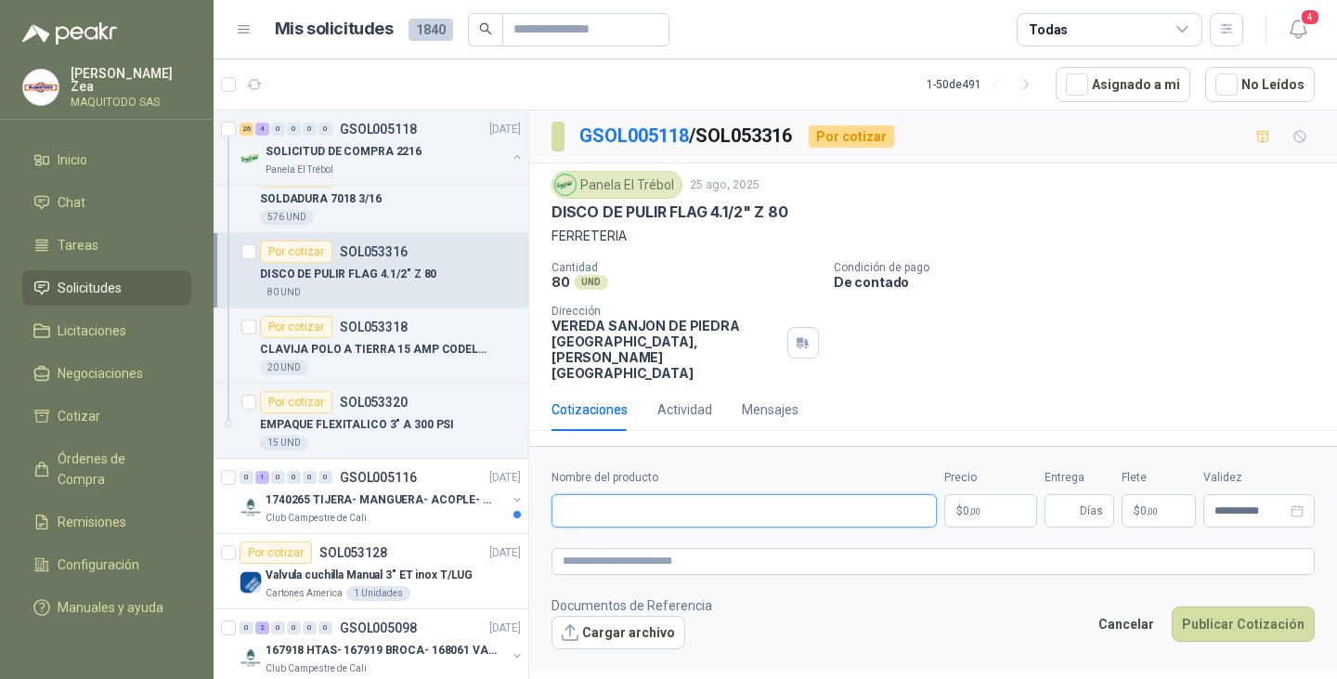
click at [720, 494] on input "Nombre del producto" at bounding box center [743, 510] width 385 height 33
paste input "**********"
type input "**********"
click at [983, 494] on p "$ 0 ,00" at bounding box center [990, 510] width 93 height 33
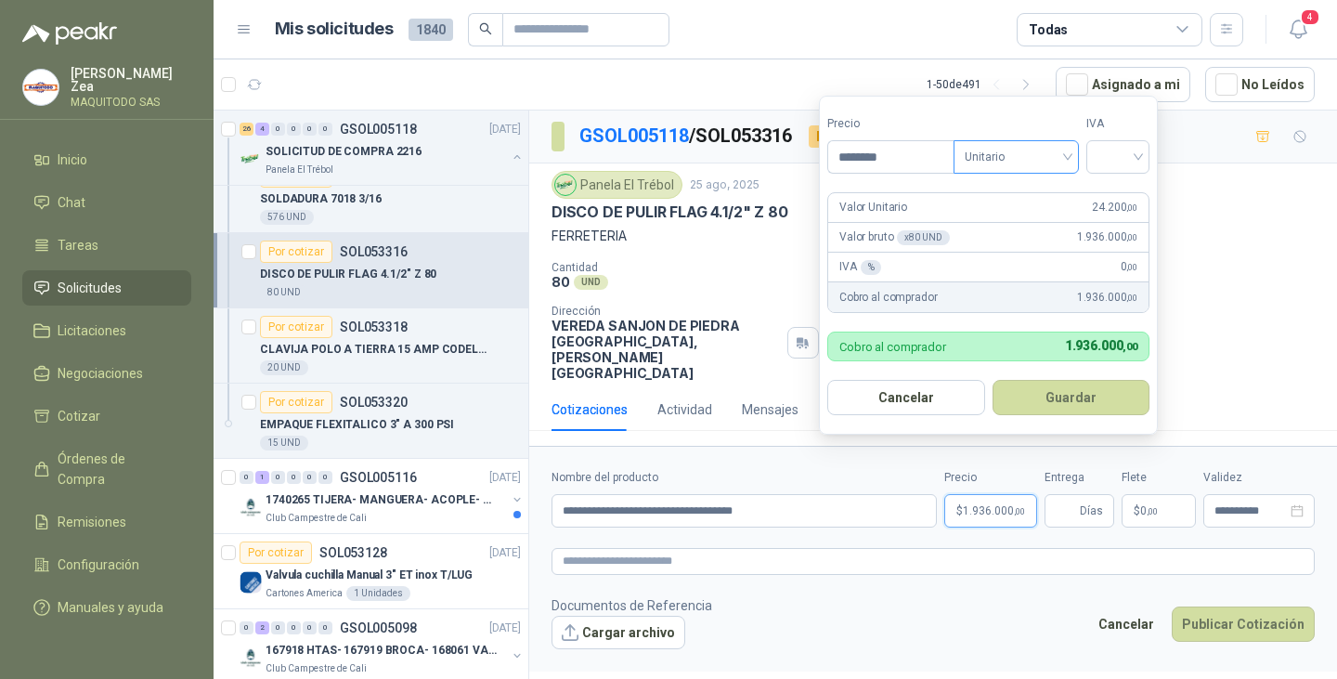
click at [1042, 157] on span "Unitario" at bounding box center [1015, 157] width 103 height 28
type input "********"
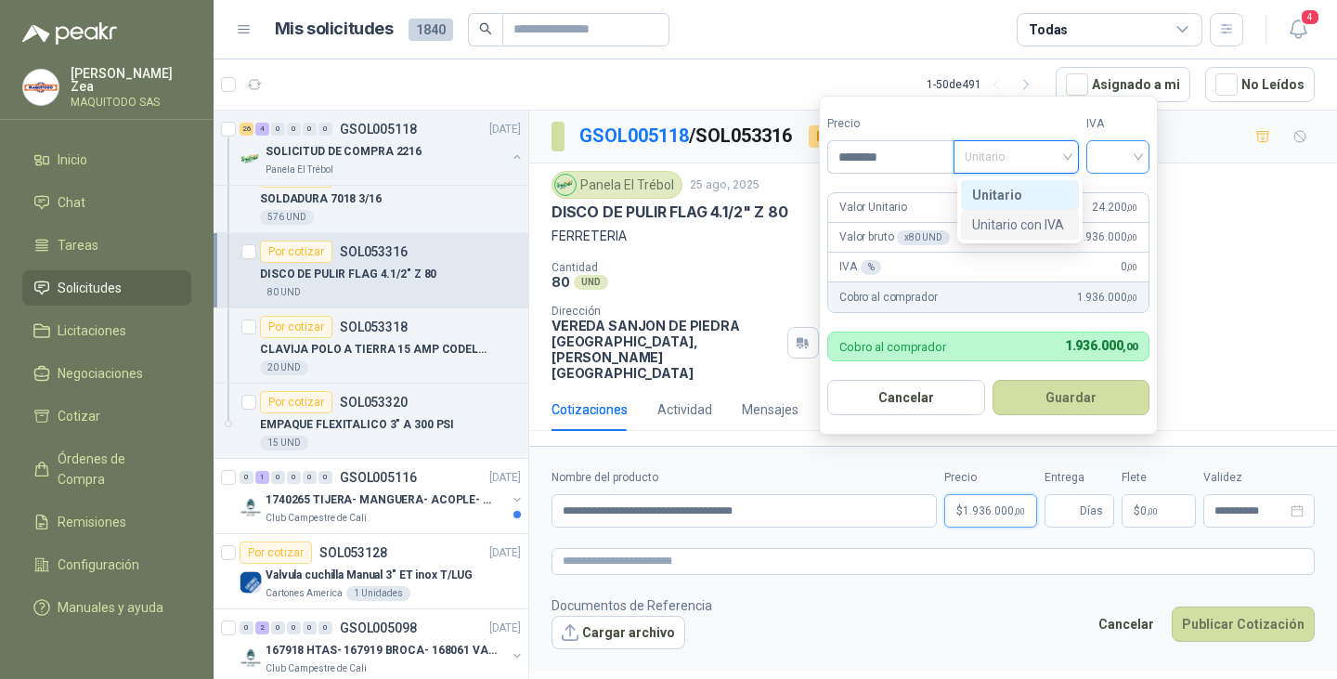
drag, startPoint x: 1023, startPoint y: 219, endPoint x: 1103, endPoint y: 171, distance: 93.3
click at [1023, 220] on div "Unitario con IVA" at bounding box center [1020, 224] width 96 height 20
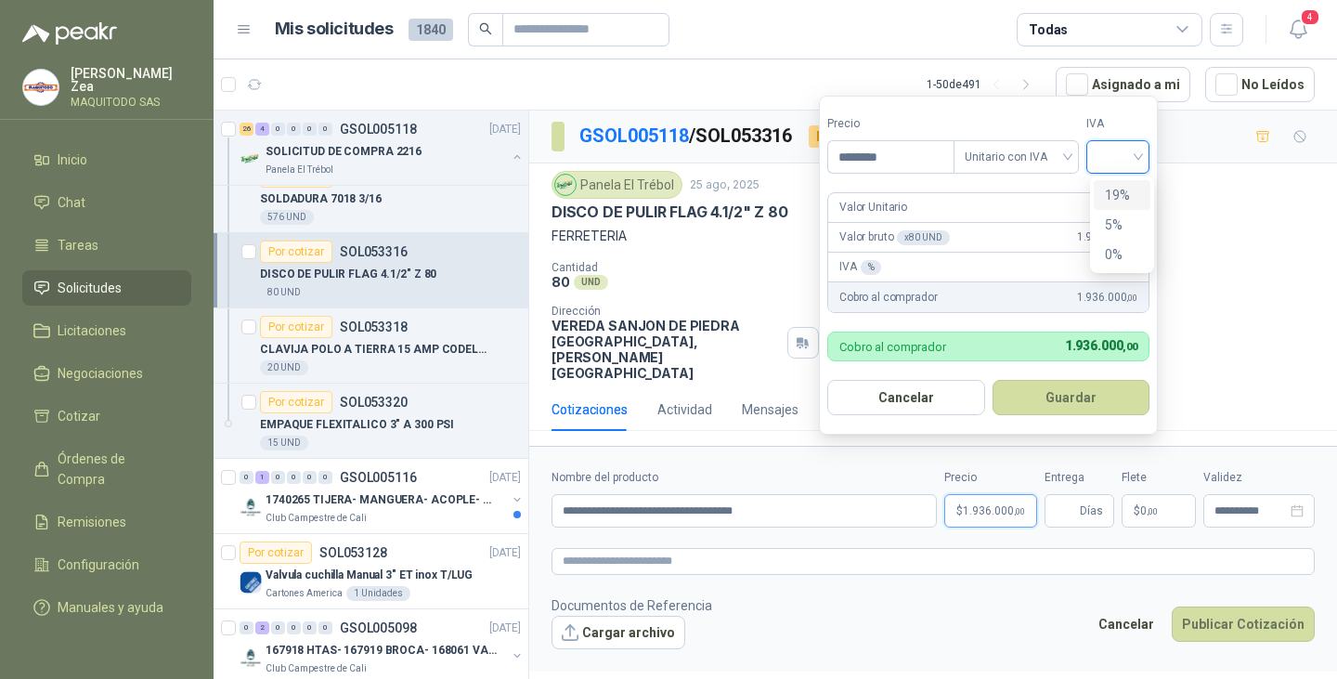
click at [1122, 146] on input "search" at bounding box center [1117, 155] width 41 height 28
click at [1124, 196] on div "19%" at bounding box center [1122, 195] width 34 height 20
click at [1074, 394] on button "Guardar" at bounding box center [1074, 397] width 160 height 35
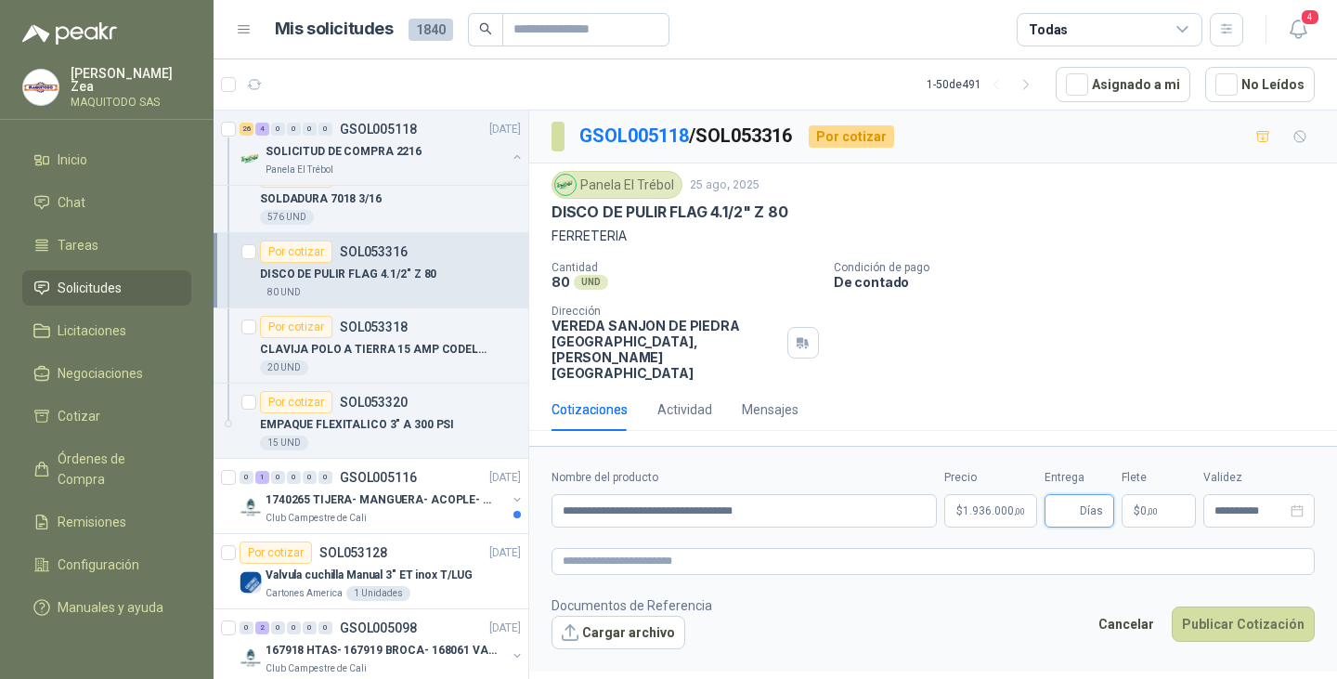
click at [1070, 495] on input "Entrega" at bounding box center [1065, 511] width 20 height 32
type input "*"
click at [1225, 606] on button "Publicar Cotización" at bounding box center [1242, 623] width 143 height 35
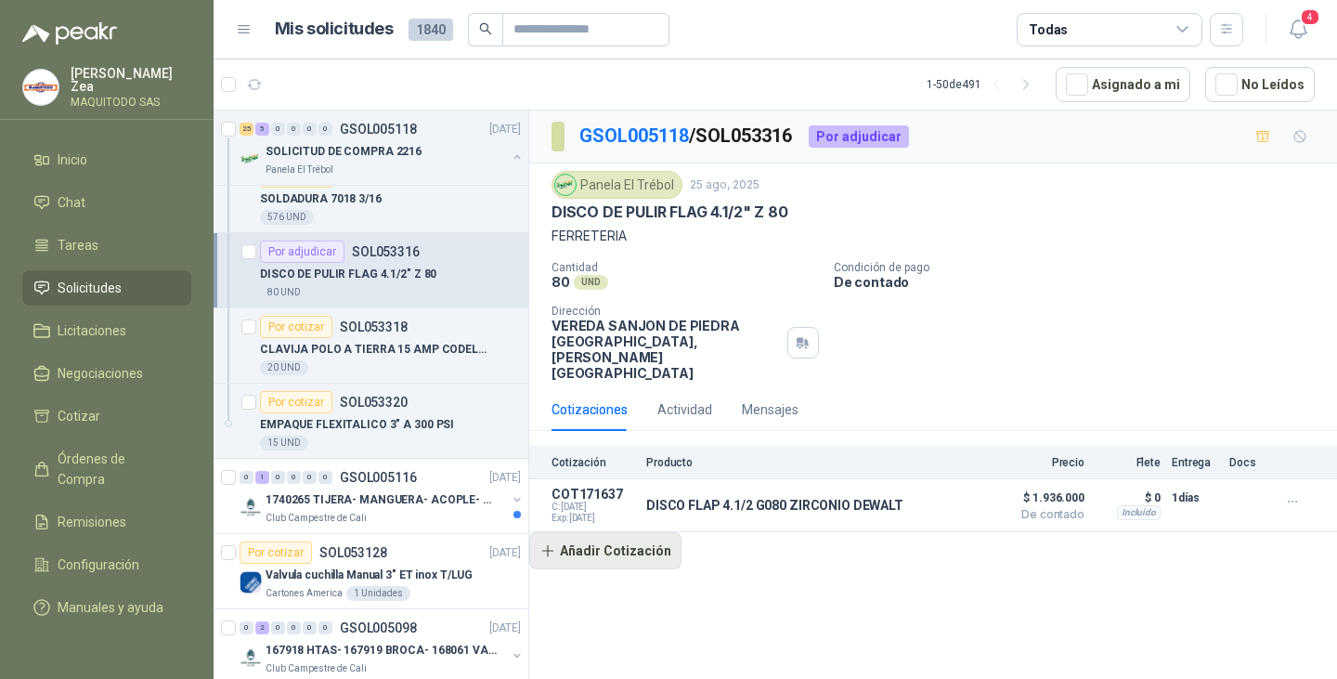
click at [588, 532] on button "Añadir Cotización" at bounding box center [605, 550] width 152 height 37
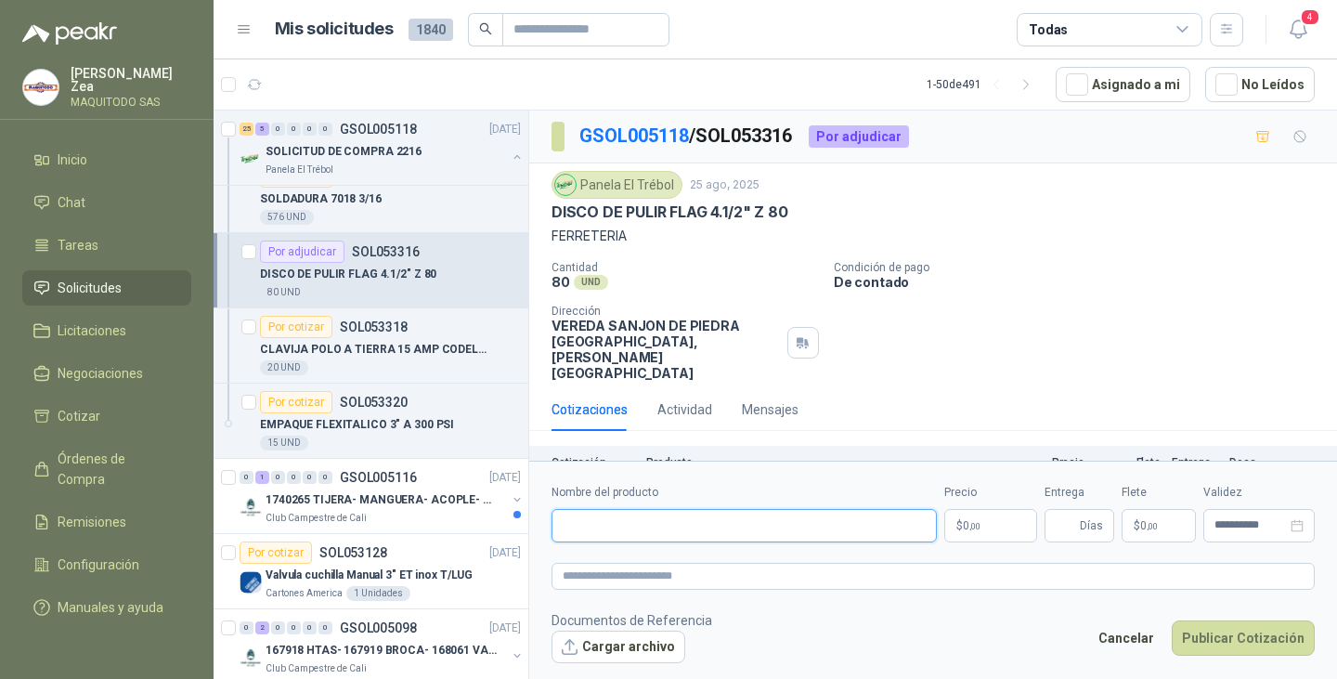
click at [658, 518] on input "Nombre del producto" at bounding box center [743, 525] width 385 height 33
paste input "**********"
click at [860, 530] on input "**********" at bounding box center [743, 525] width 385 height 33
type input "**********"
click at [998, 525] on p "$ 0 ,00" at bounding box center [990, 525] width 93 height 33
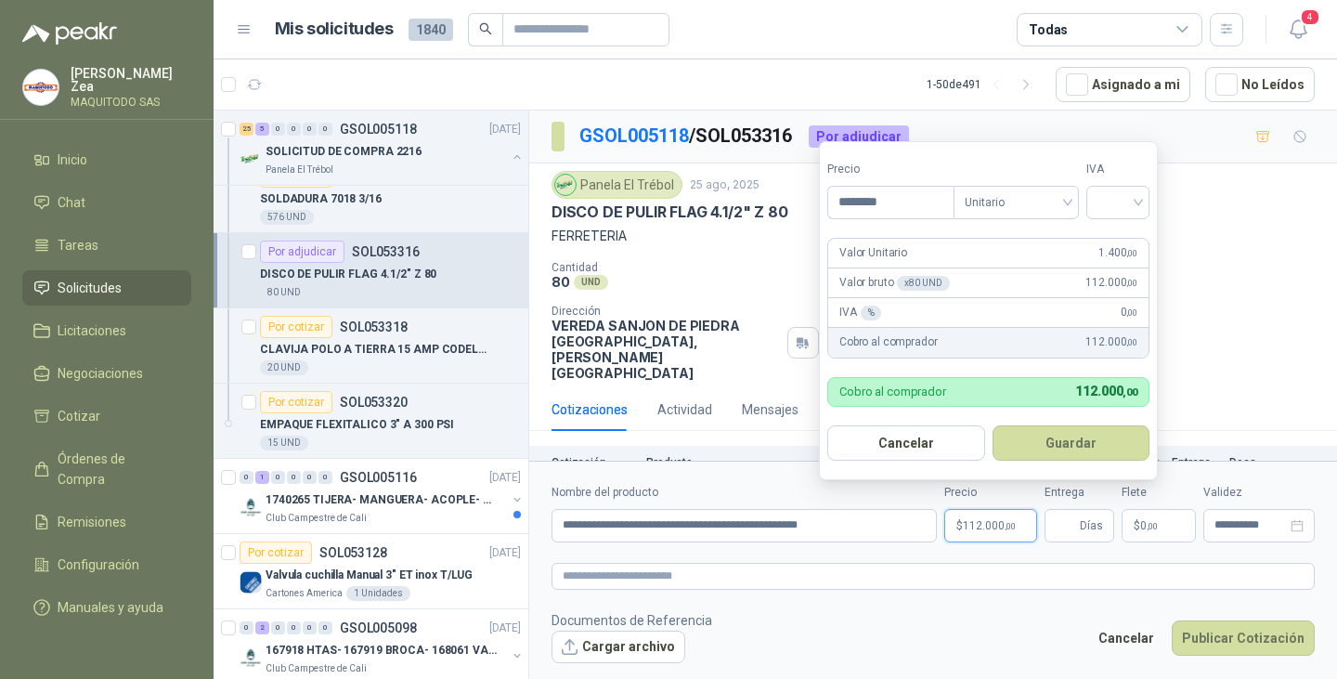
type input "********"
drag, startPoint x: 1045, startPoint y: 441, endPoint x: 1068, endPoint y: 477, distance: 42.5
click at [1045, 441] on button "Guardar" at bounding box center [1074, 442] width 160 height 35
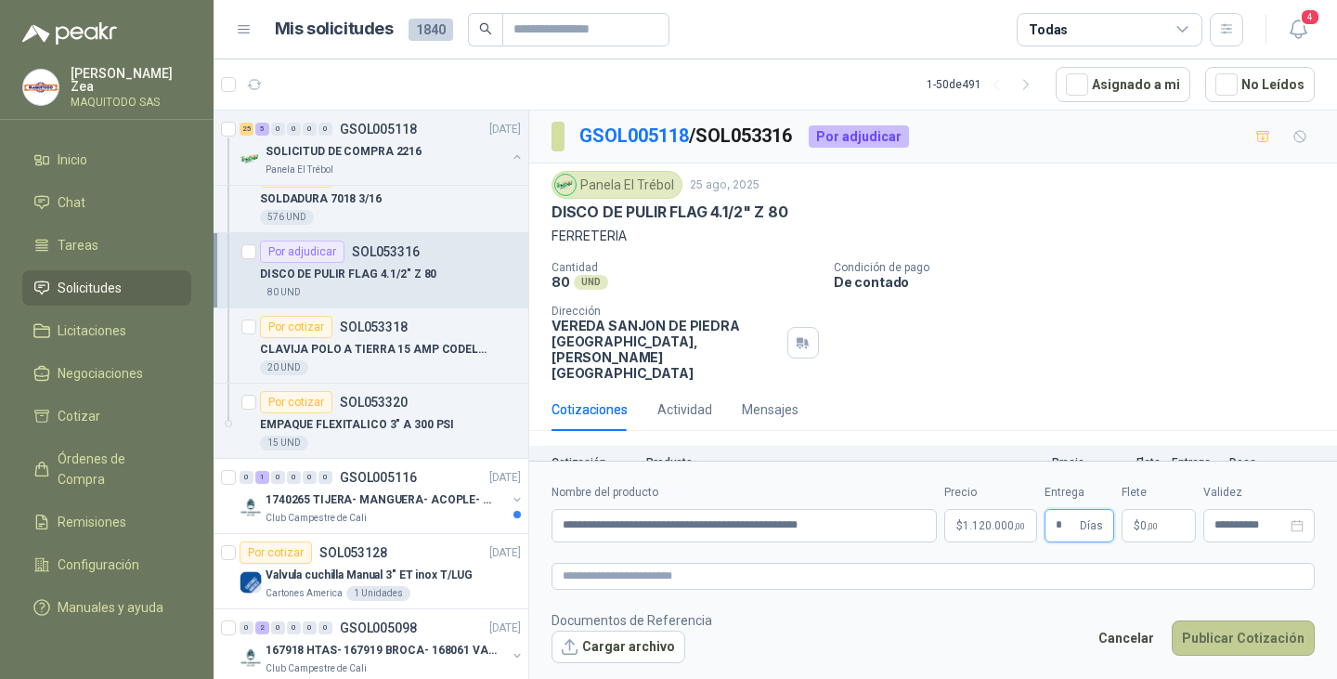
type input "*"
click at [1225, 636] on button "Publicar Cotización" at bounding box center [1242, 637] width 143 height 35
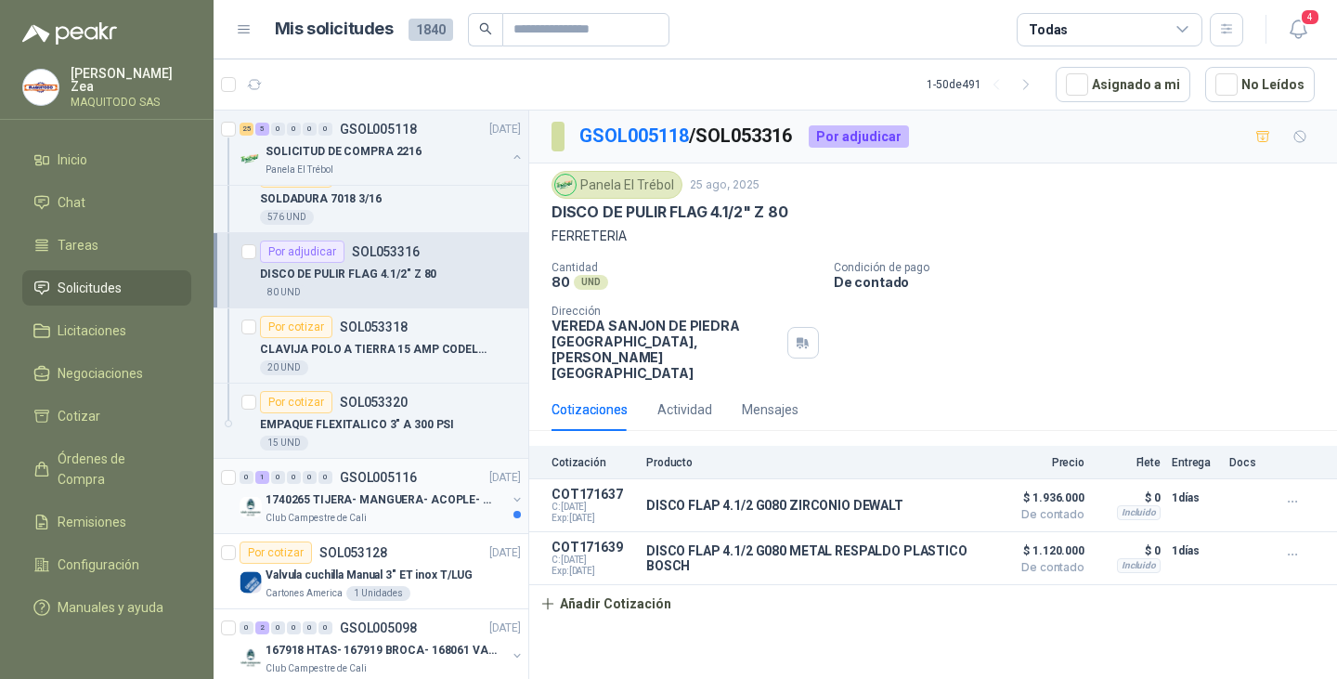
click at [398, 489] on div "1740265 TIJERA- MANGUERA- ACOPLE- SURTIDORES" at bounding box center [385, 499] width 240 height 22
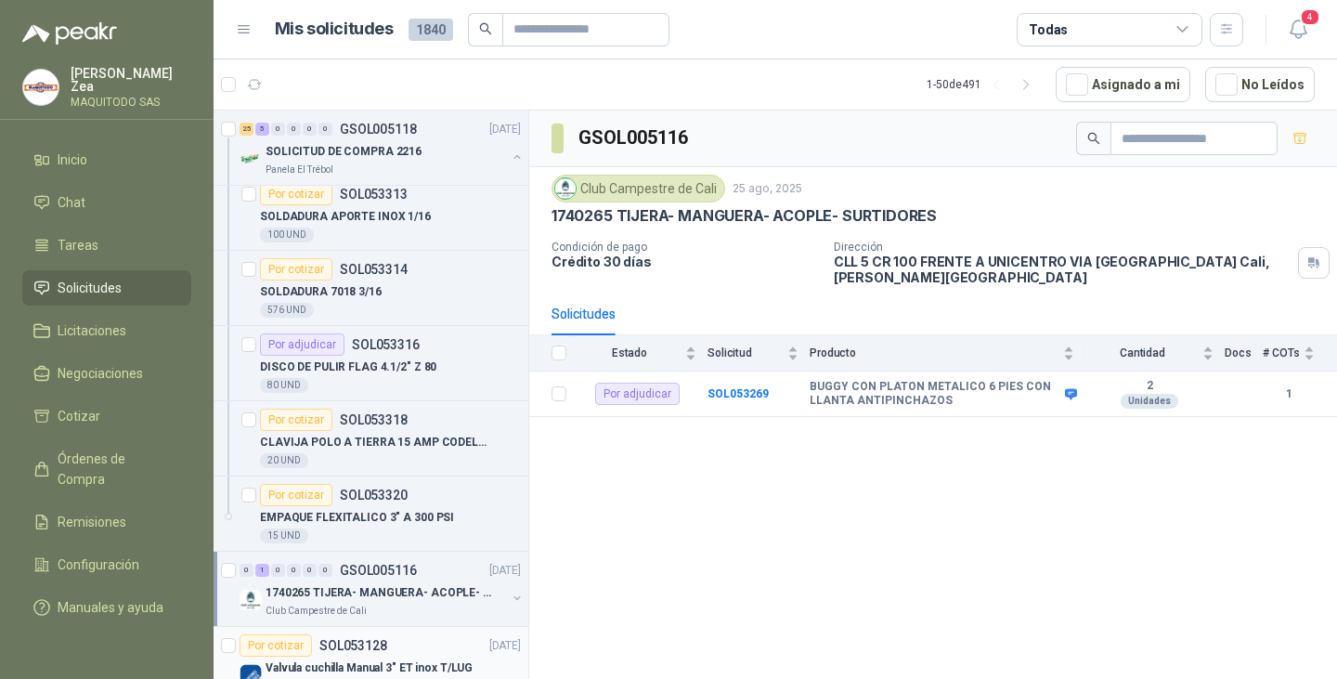
scroll to position [2414, 0]
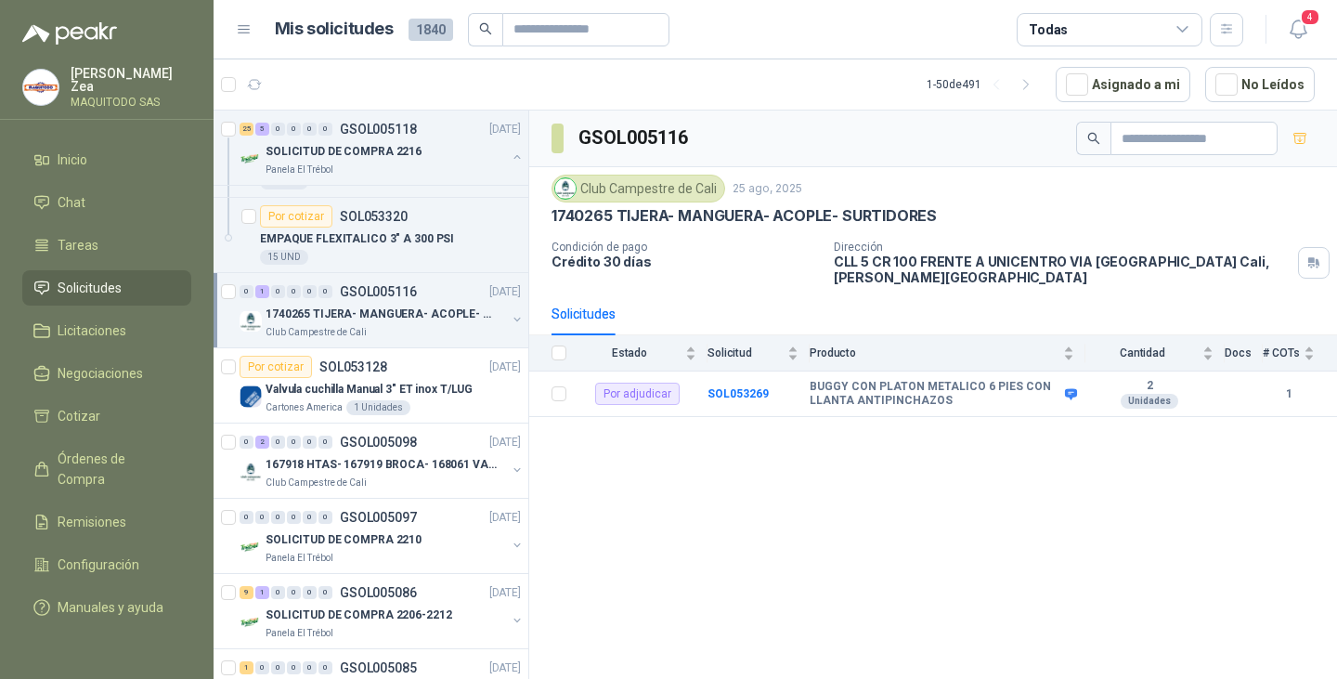
click at [395, 324] on div "1740265 TIJERA- MANGUERA- ACOPLE- SURTIDORES" at bounding box center [385, 314] width 240 height 22
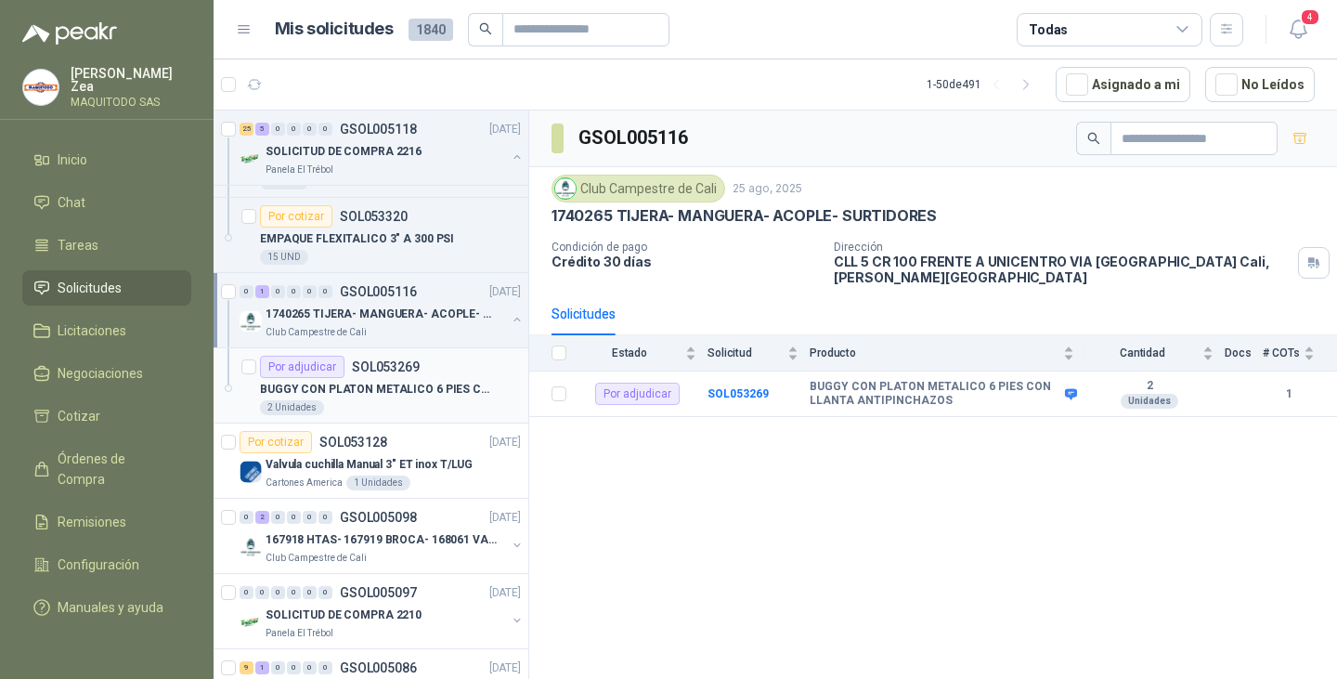
click at [409, 391] on p "BUGGY CON PLATON METALICO 6 PIES CON LLANTA ANTIPINCHAZOS" at bounding box center [375, 390] width 231 height 18
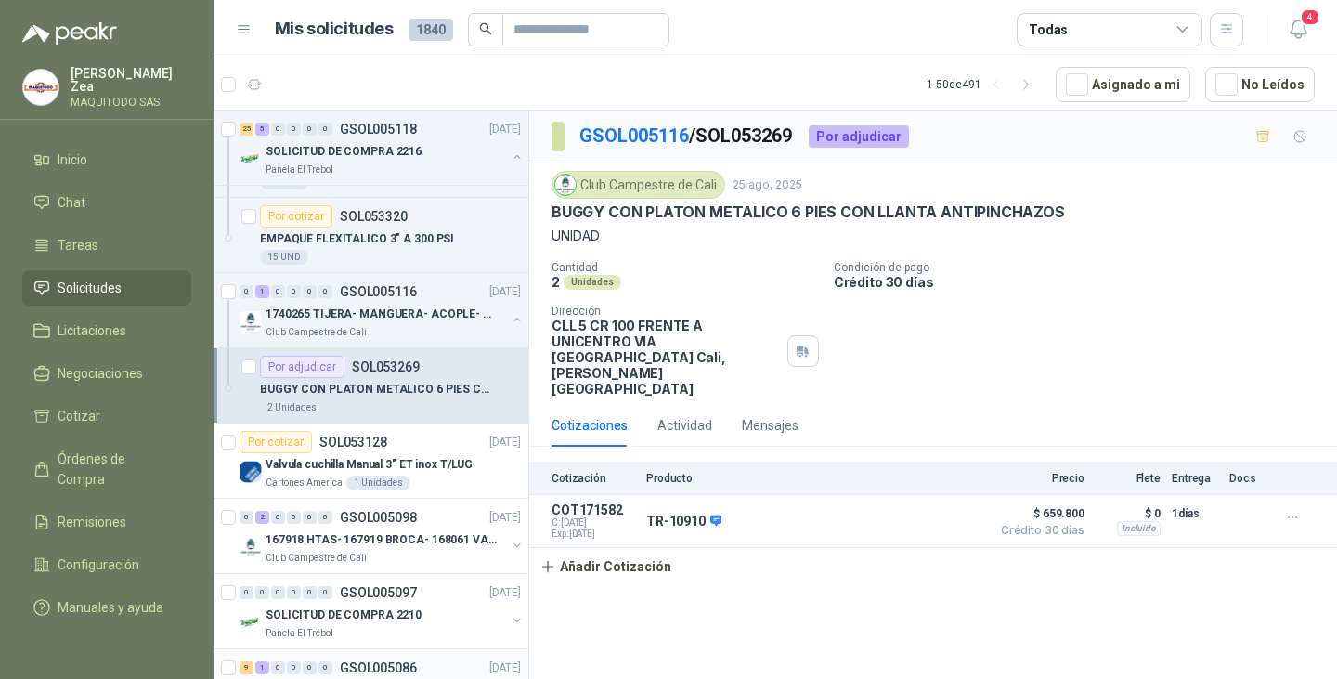
scroll to position [2599, 0]
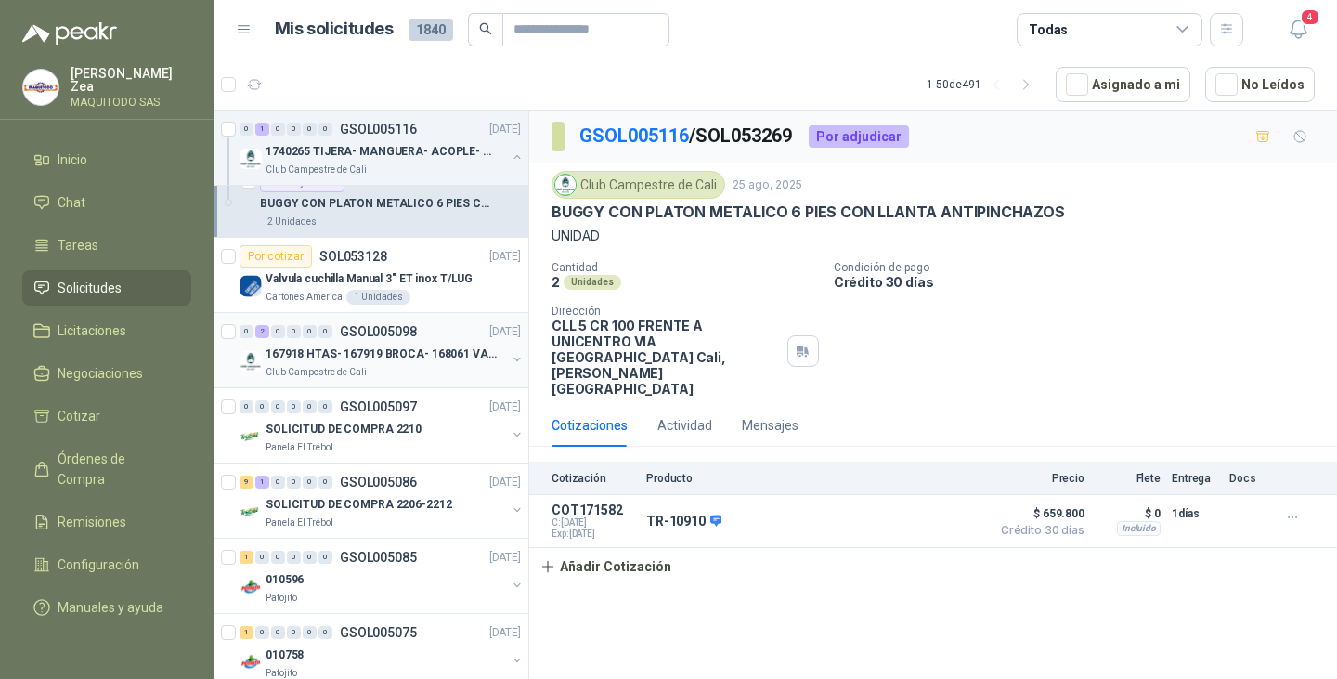
click at [386, 349] on p "167918 HTAS- 167919 BROCA- 168061 VALVULA" at bounding box center [380, 354] width 231 height 18
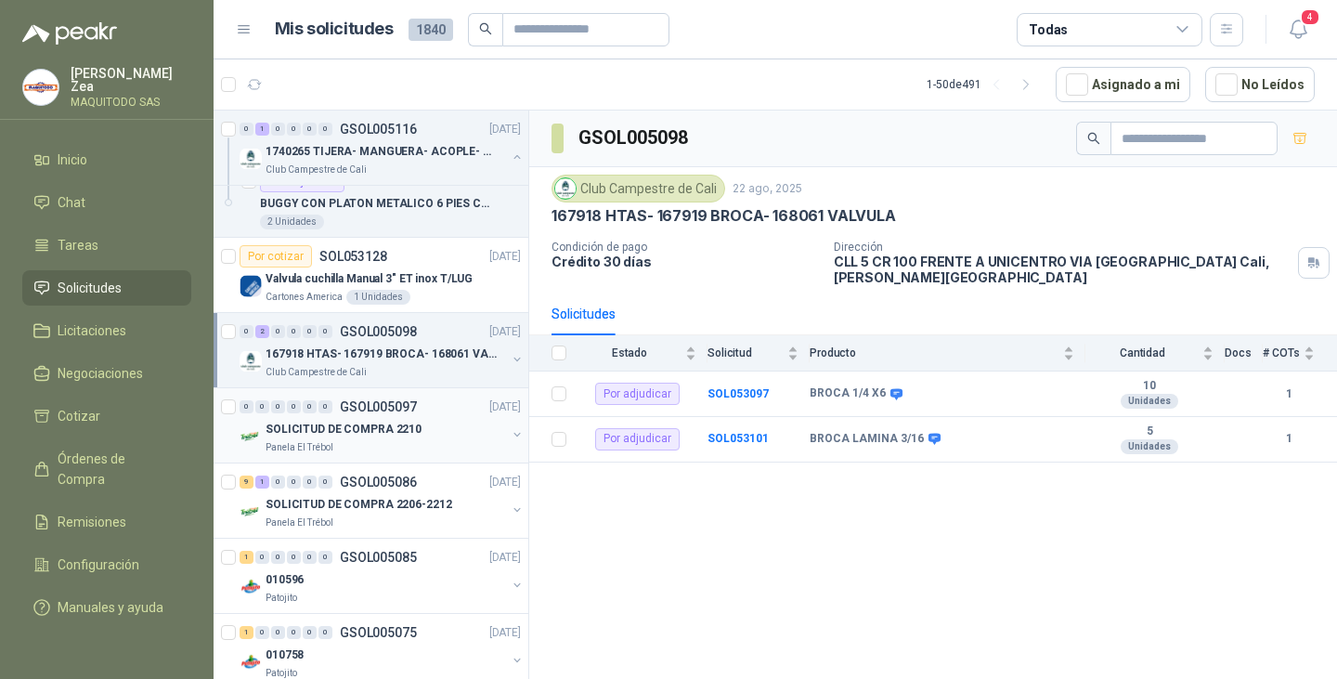
click at [392, 428] on p "SOLICITUD DE COMPRA 2210" at bounding box center [343, 430] width 156 height 18
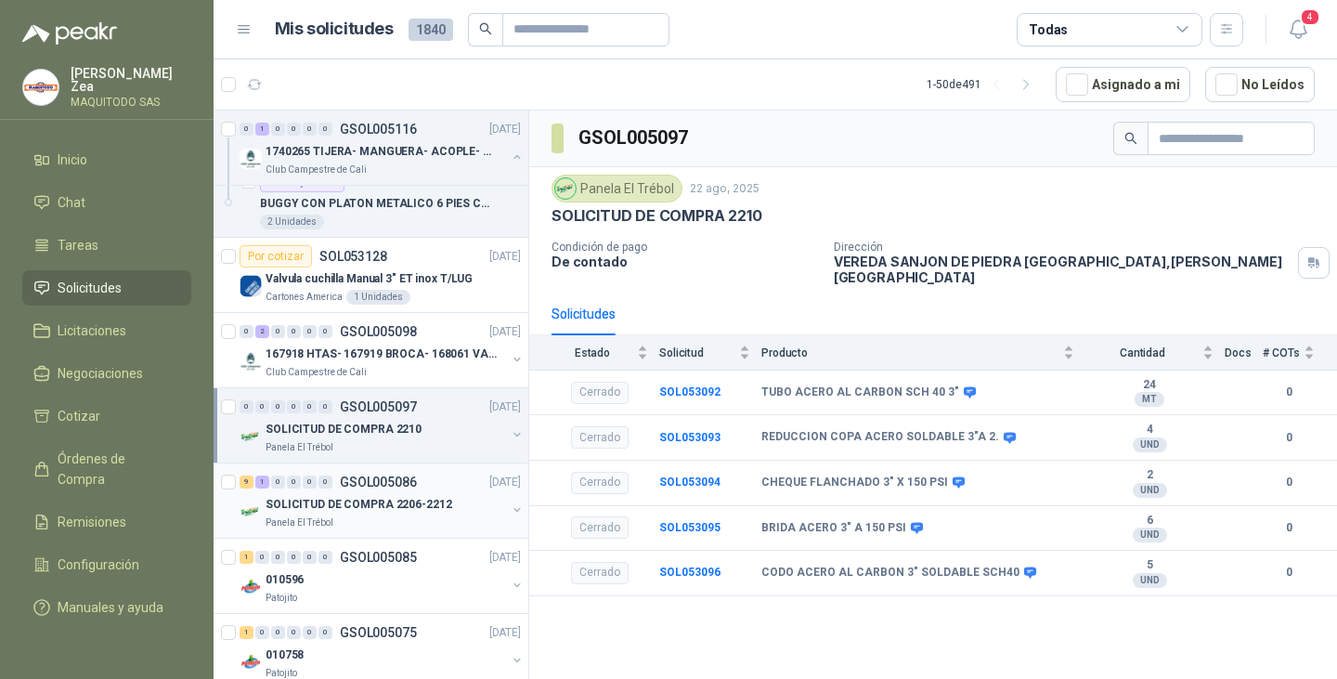
click at [340, 481] on p "GSOL005086" at bounding box center [378, 481] width 77 height 13
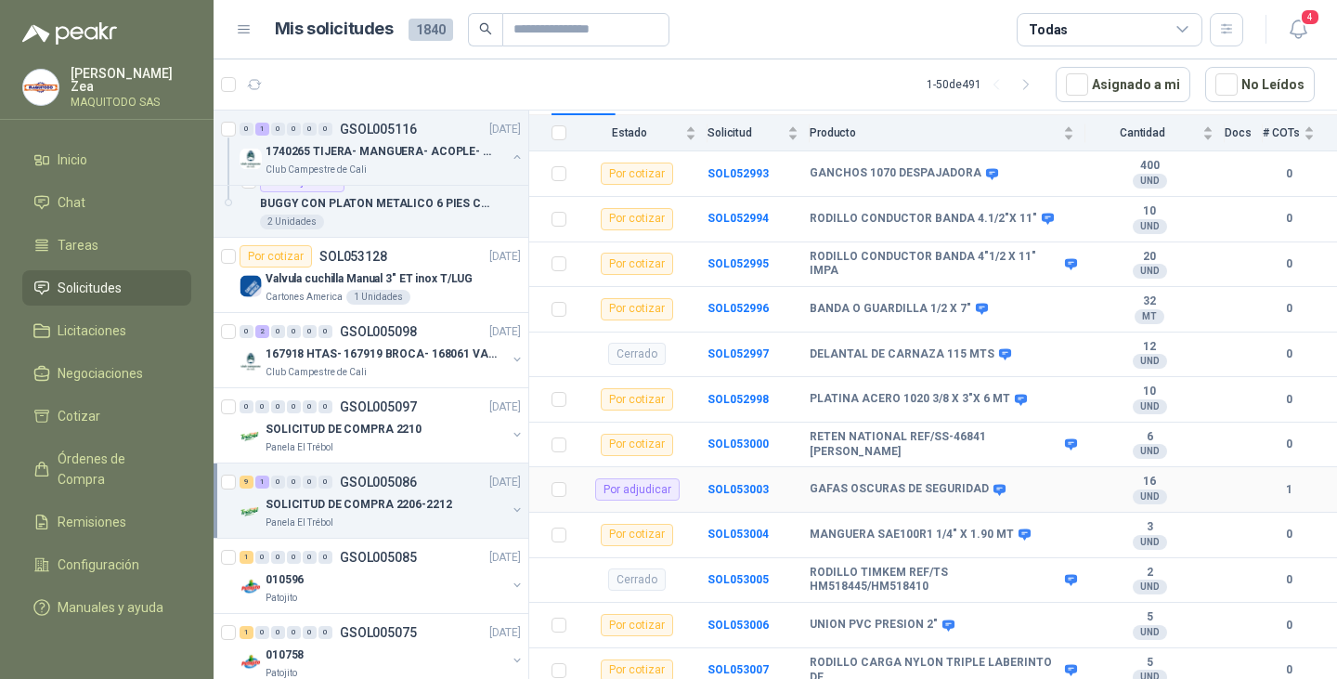
scroll to position [220, 0]
click at [373, 543] on div "1 0 0 0 0 0 GSOL005085 [DATE] 010596 Patojito" at bounding box center [371, 575] width 315 height 75
click at [100, 235] on li "Tareas" at bounding box center [106, 245] width 147 height 20
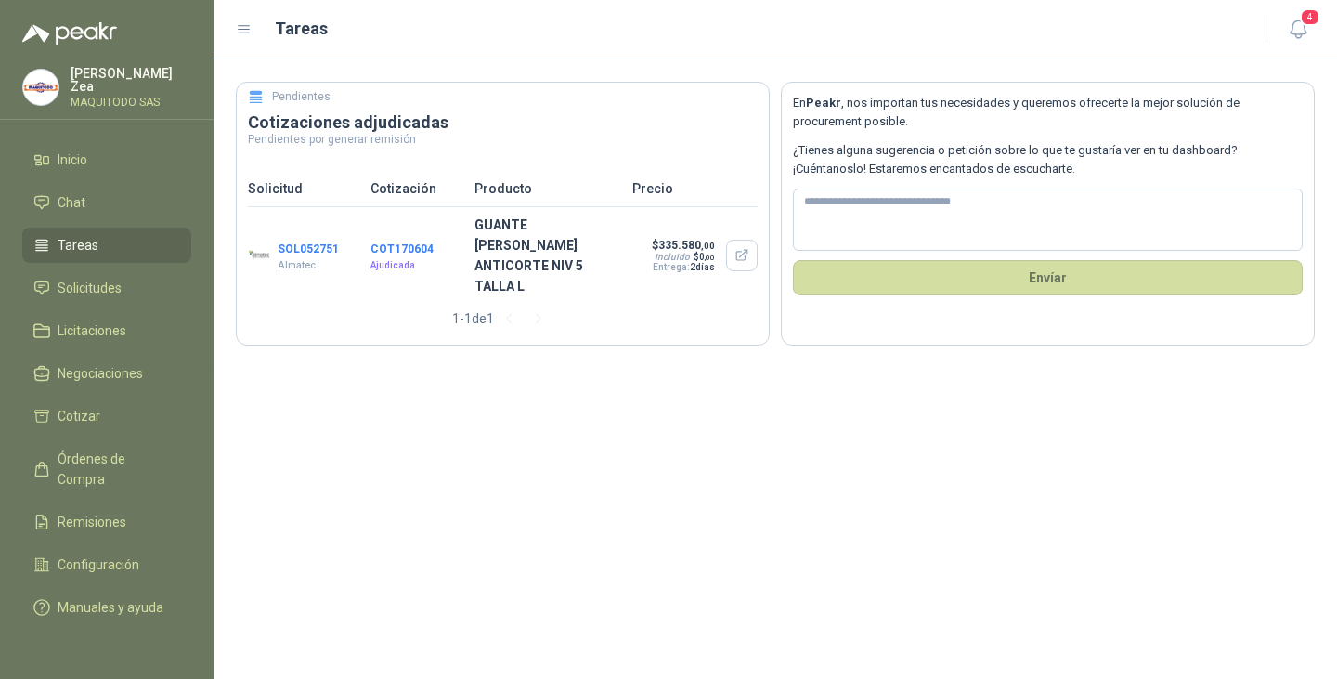
click at [127, 175] on ul "Inicio Chat Tareas Solicitudes Licitaciones Negociaciones Cotizar Órdenes de Co…" at bounding box center [107, 387] width 214 height 490
click at [127, 186] on link "Chat" at bounding box center [106, 202] width 169 height 35
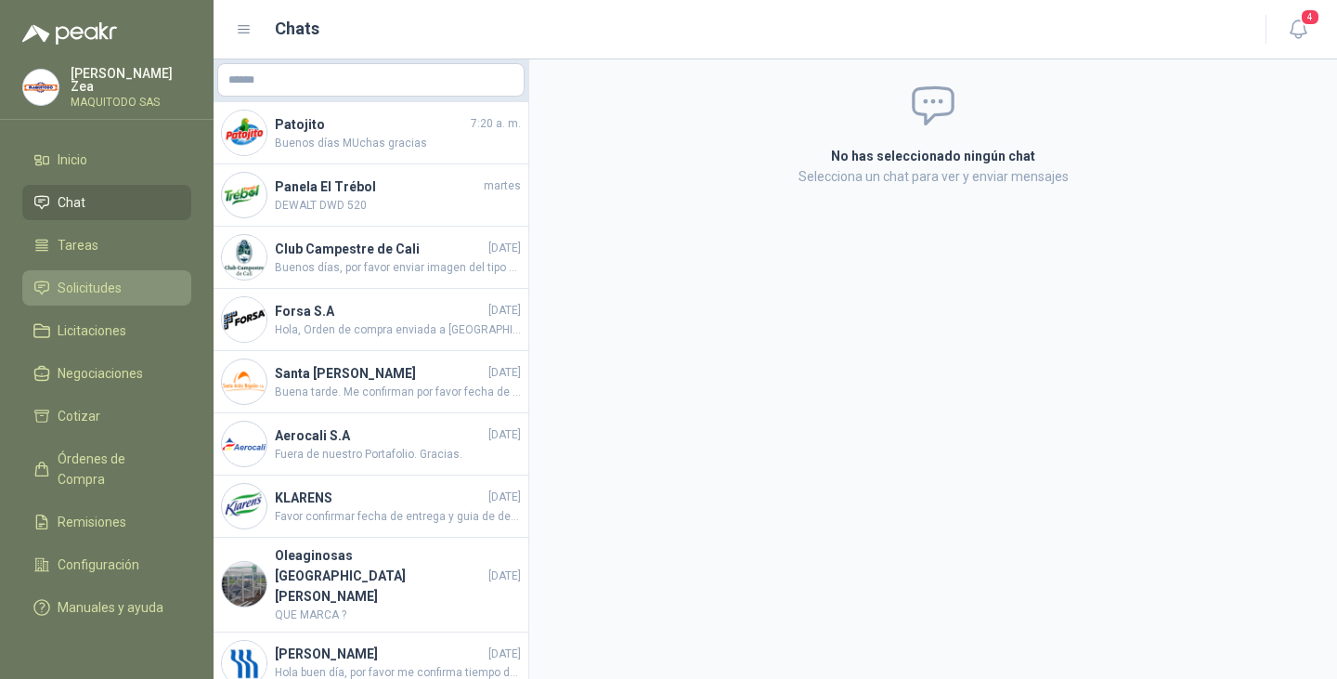
click at [94, 278] on span "Solicitudes" at bounding box center [90, 288] width 64 height 20
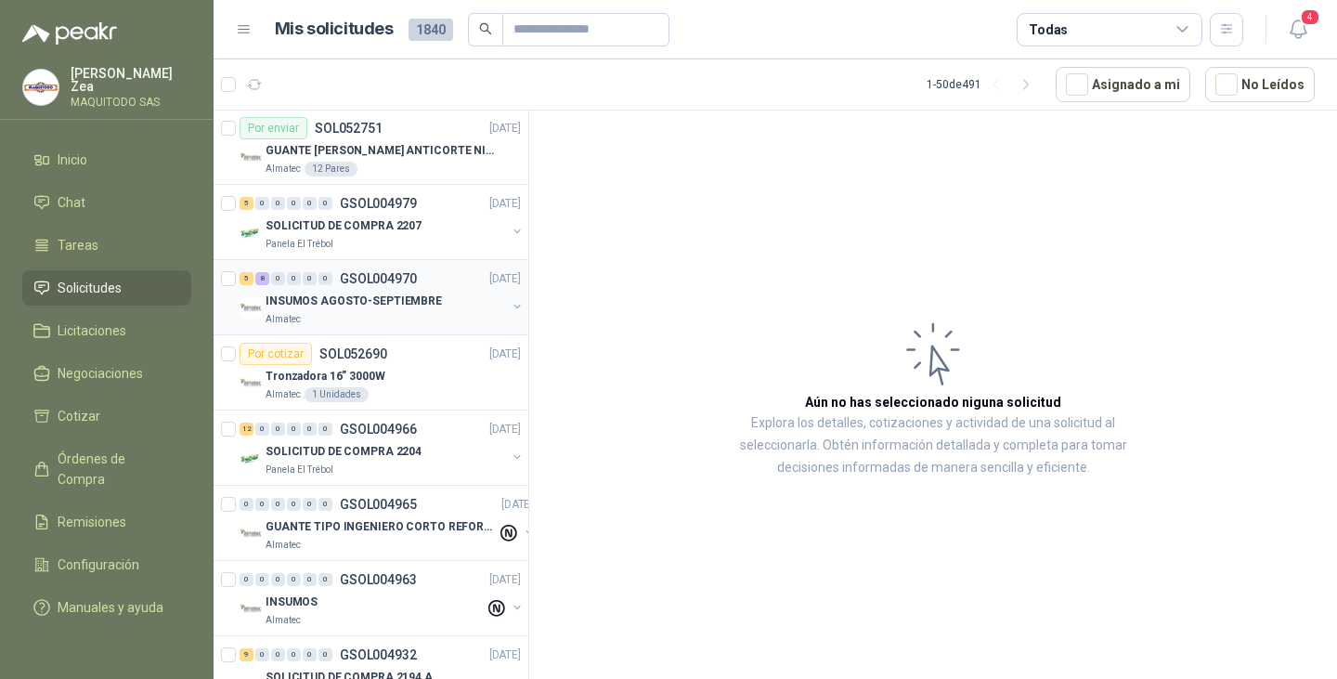
scroll to position [2599, 0]
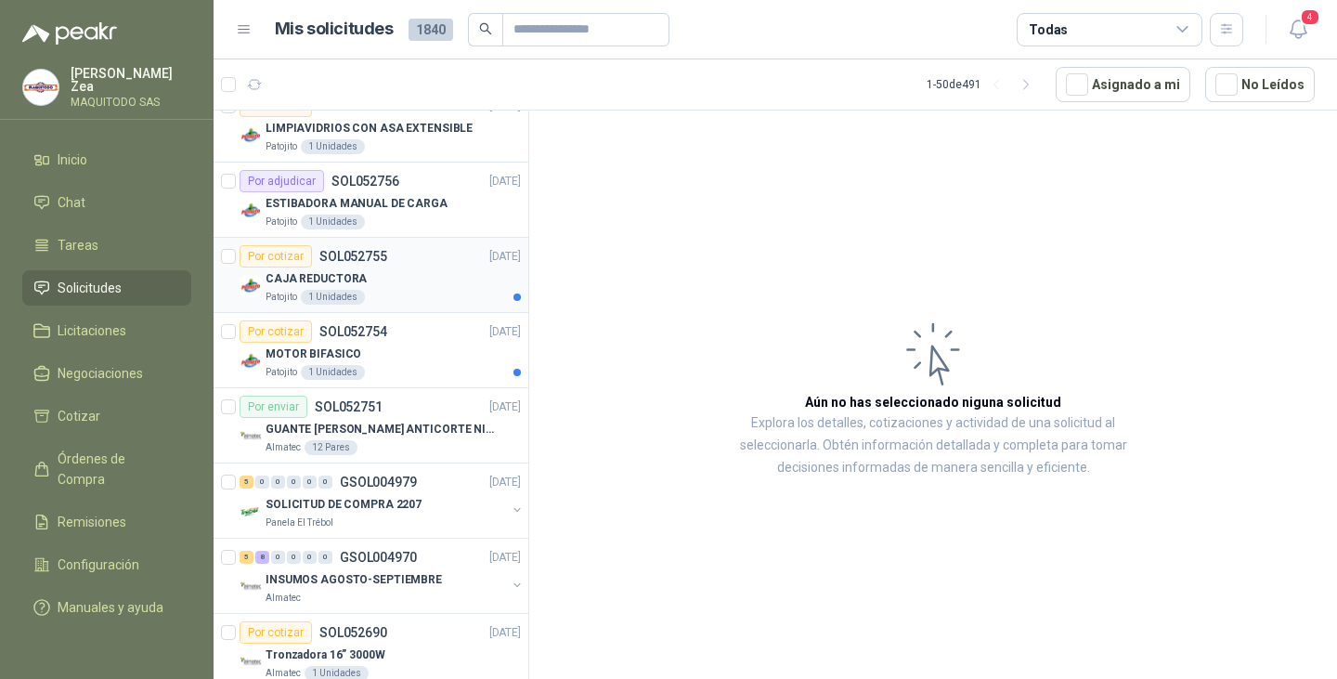
click at [388, 262] on div "Por cotizar SOL052755 [DATE]" at bounding box center [379, 256] width 281 height 22
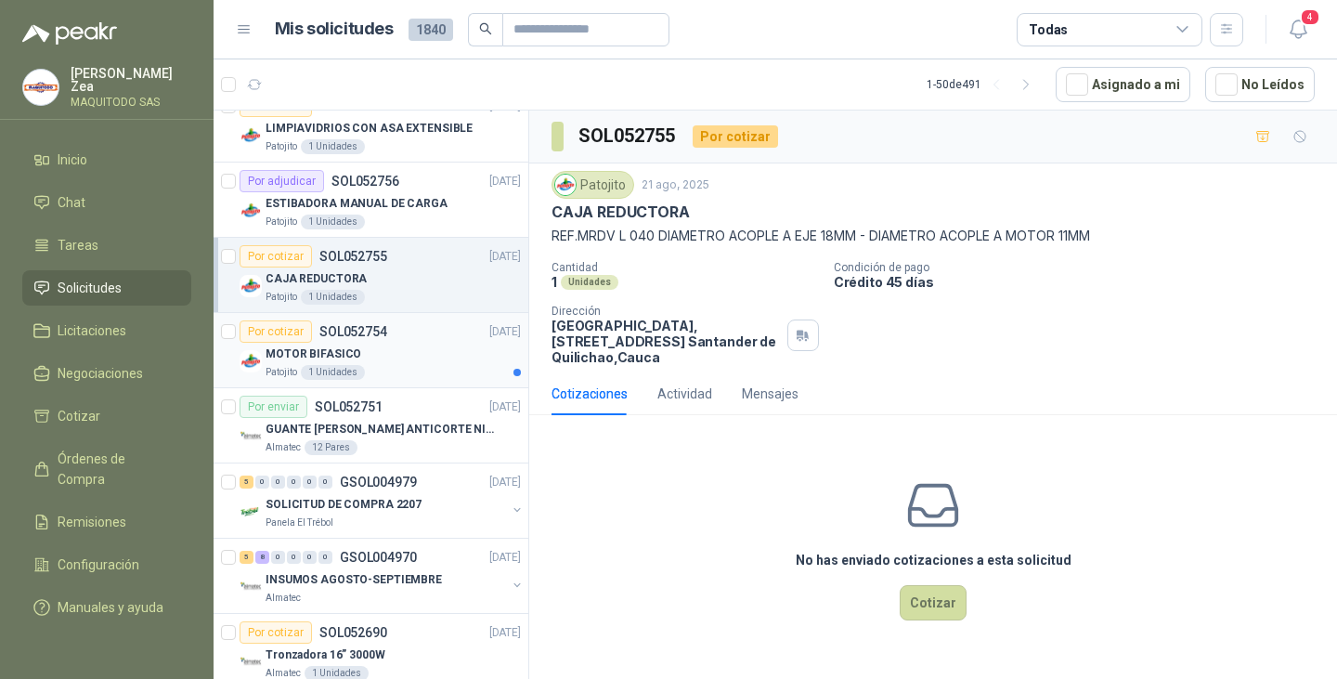
click at [382, 342] on div "Por cotizar SOL052754" at bounding box center [313, 331] width 148 height 22
